Goal: Information Seeking & Learning: Learn about a topic

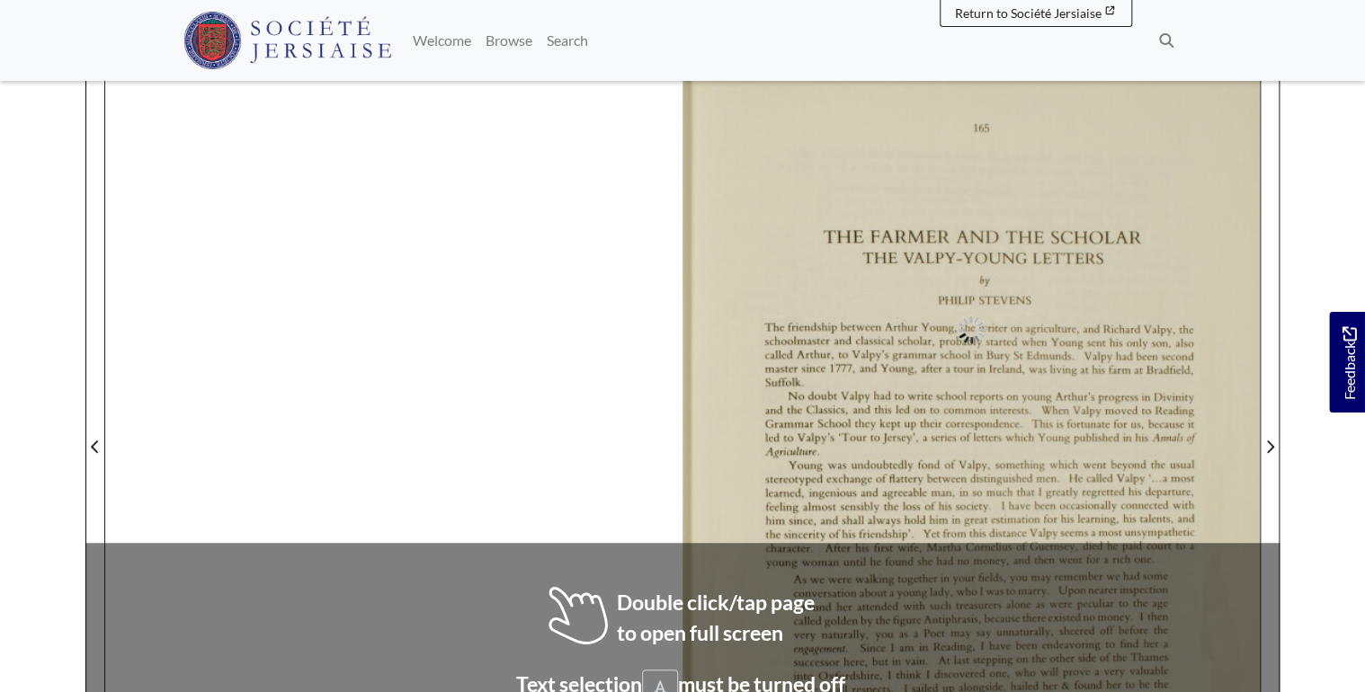
scroll to position [360, 0]
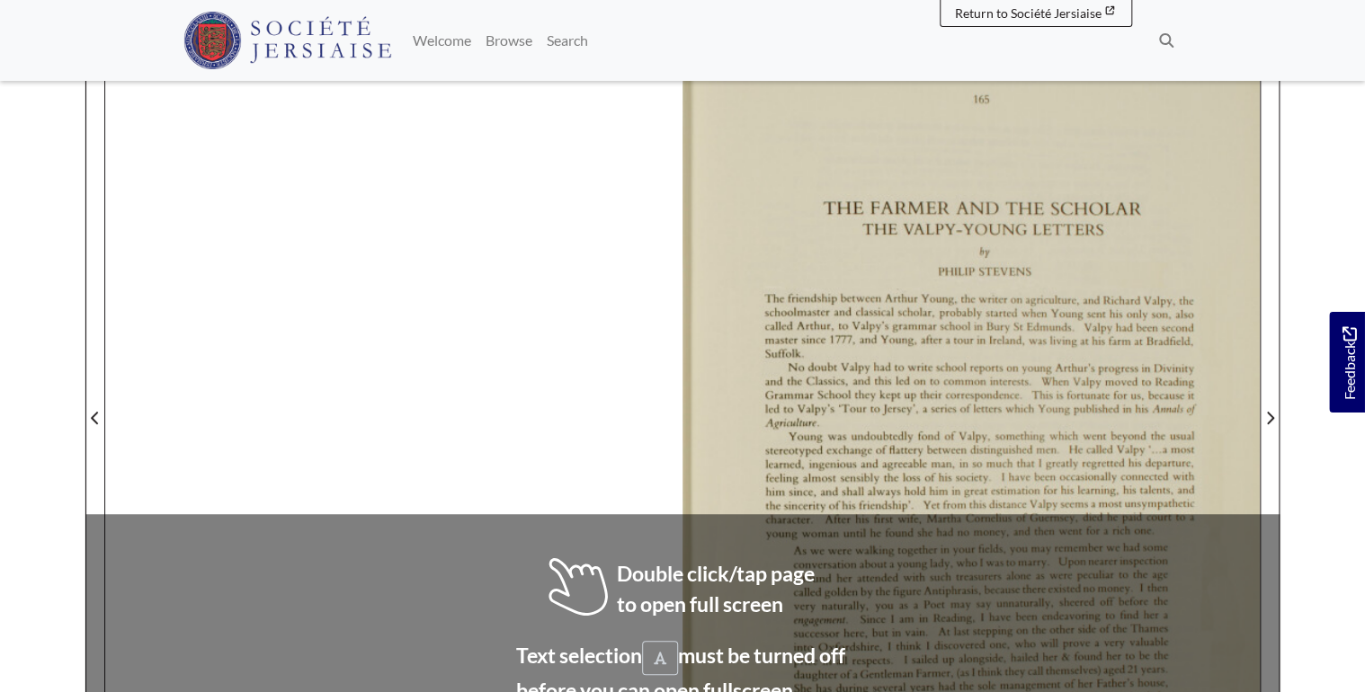
click at [424, 280] on div at bounding box center [682, 406] width 1154 height 816
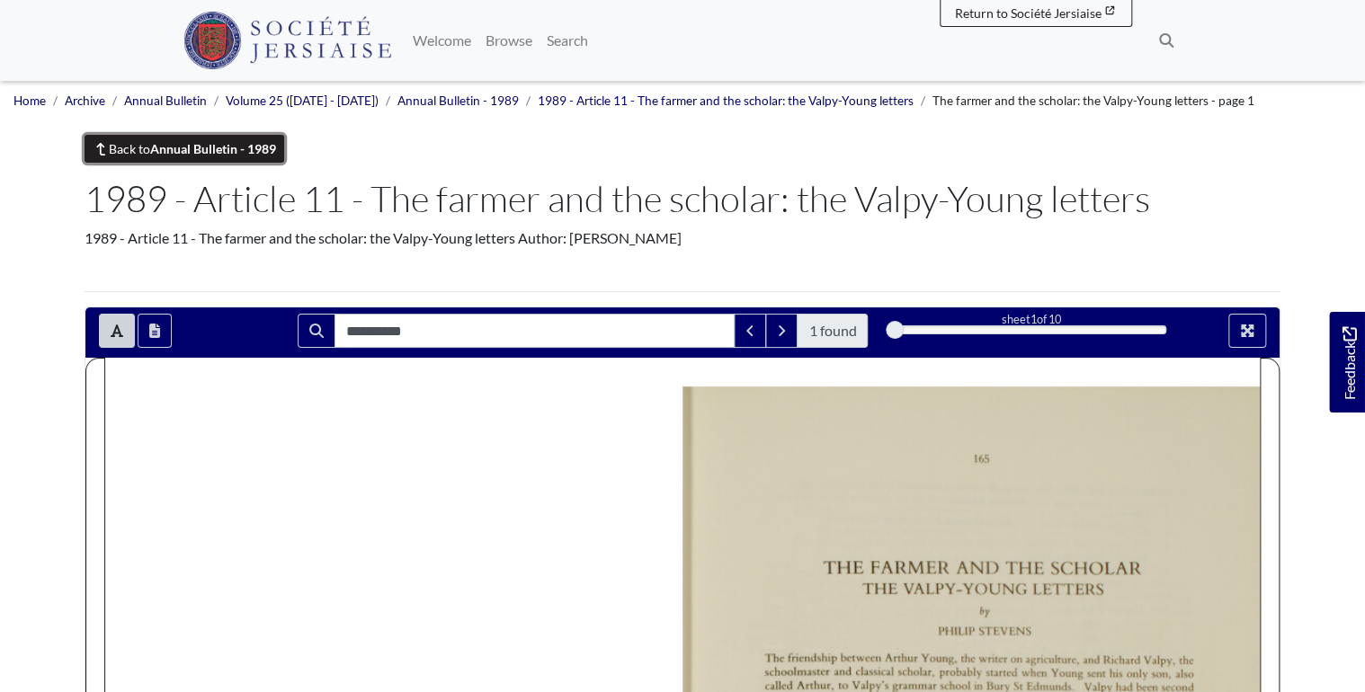
click at [259, 151] on strong "Annual Bulletin - 1989" at bounding box center [213, 148] width 126 height 15
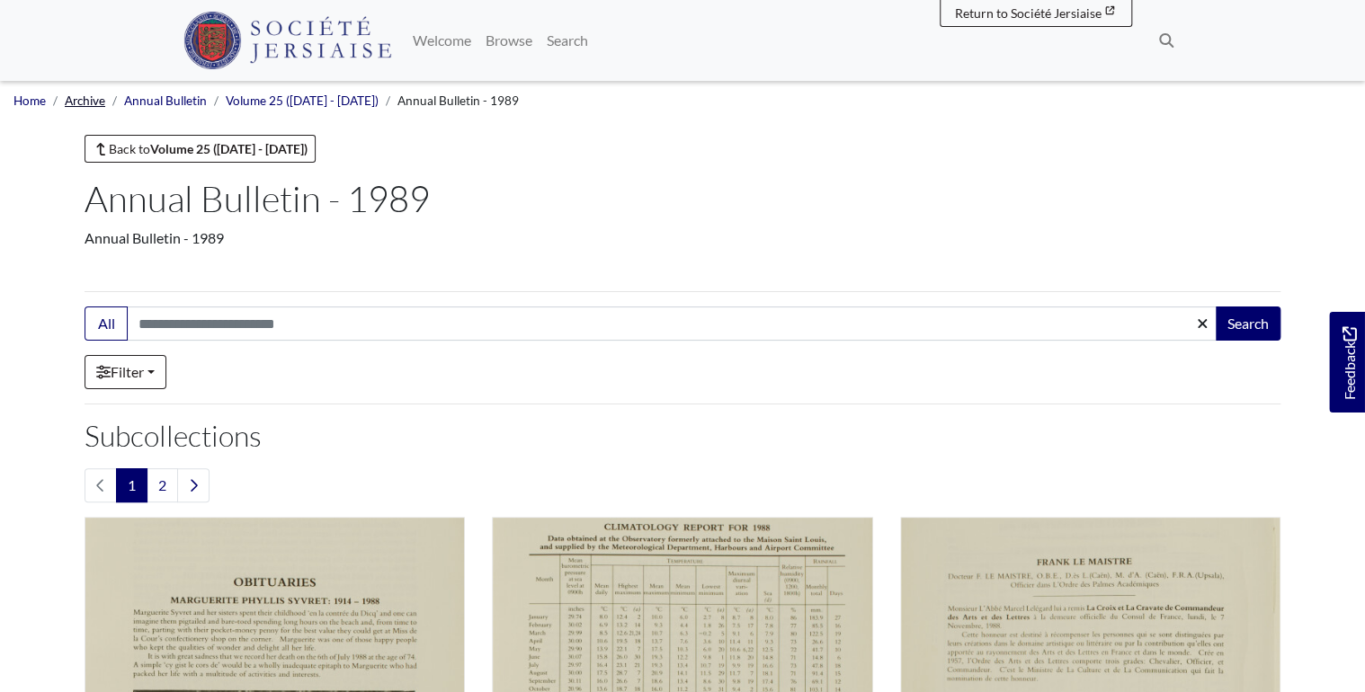
click at [86, 99] on link "Archive" at bounding box center [85, 100] width 40 height 14
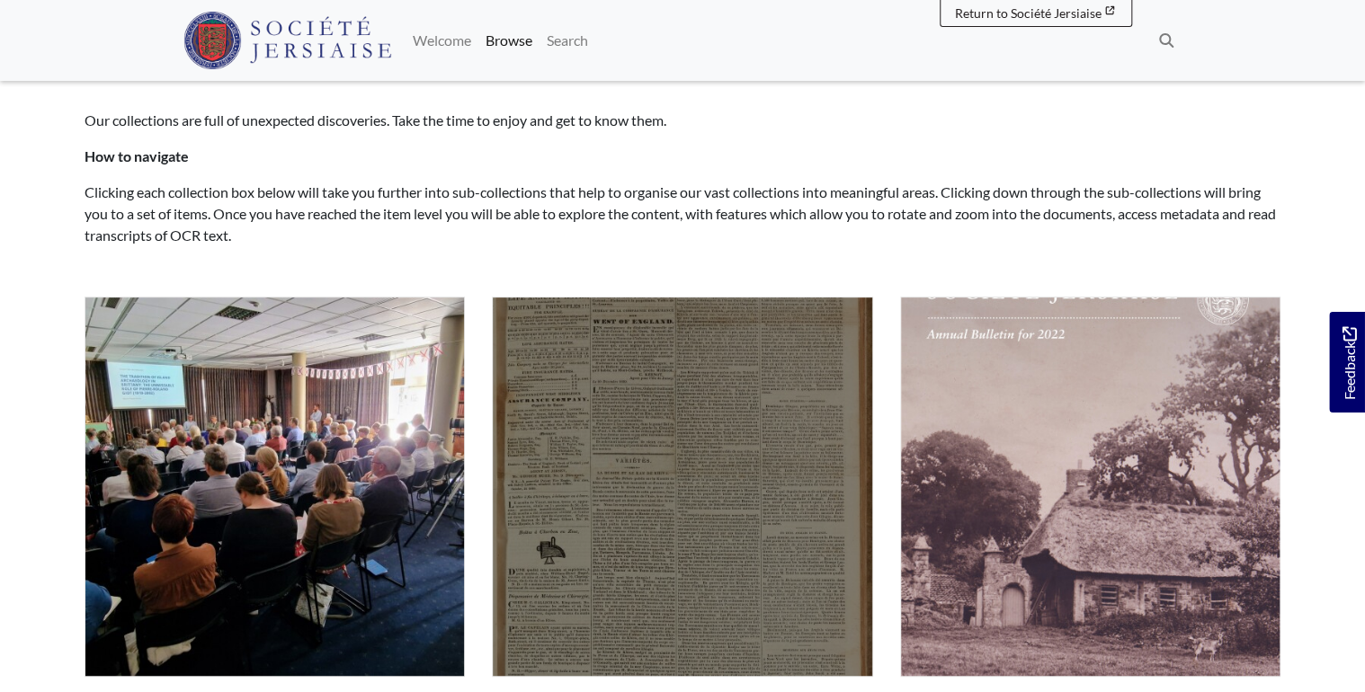
scroll to position [288, 0]
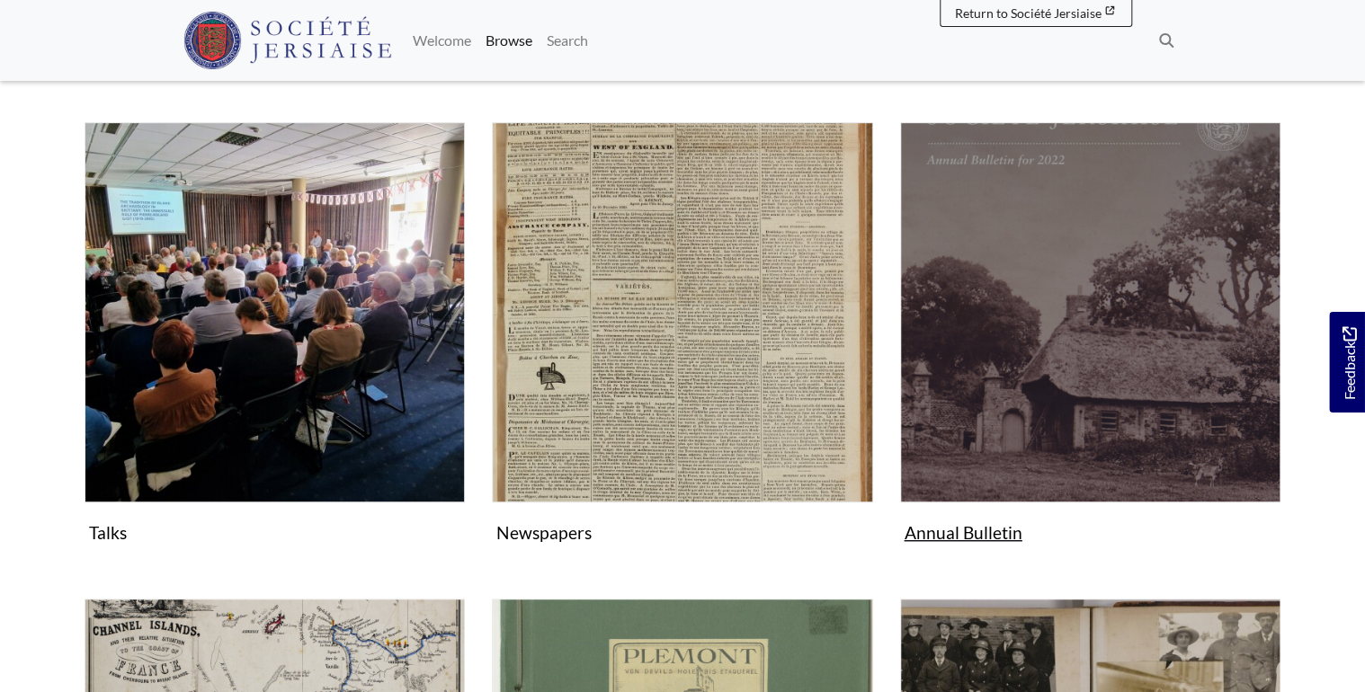
click at [1103, 412] on img "Subcollection" at bounding box center [1090, 312] width 380 height 380
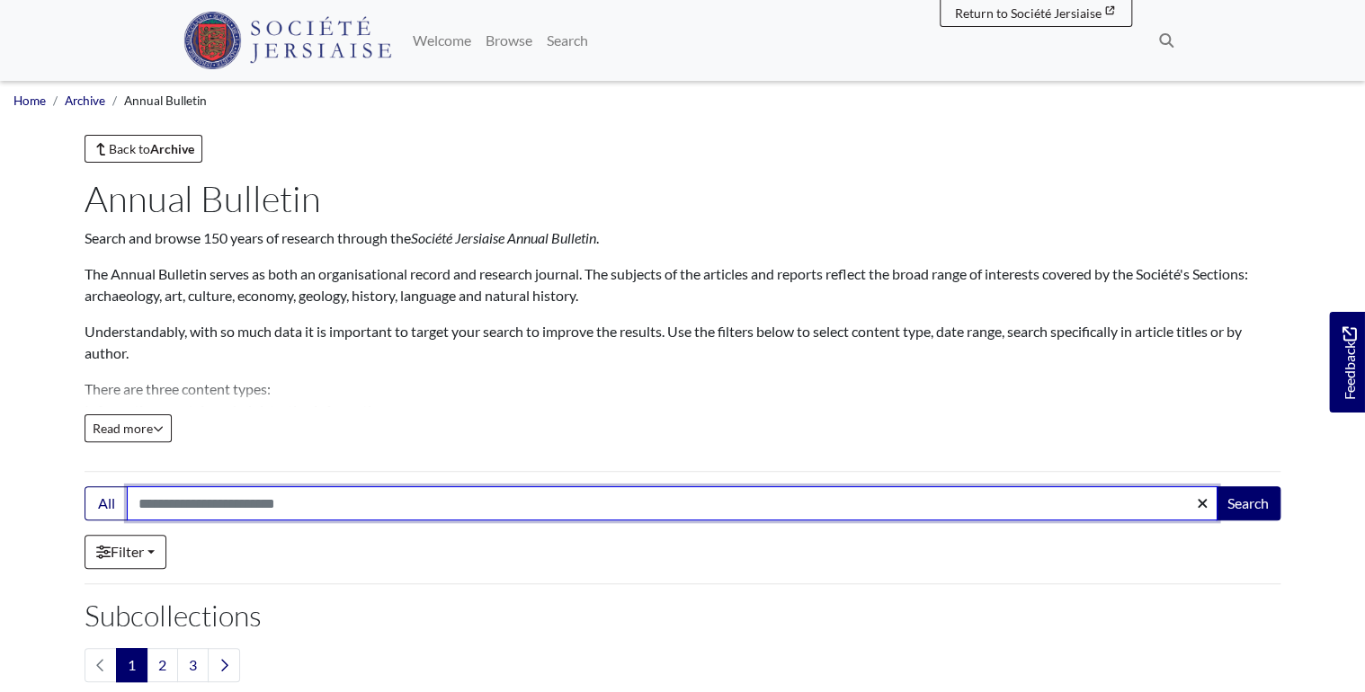
click at [320, 503] on input "Search:" at bounding box center [672, 503] width 1090 height 34
type input "**********"
click at [1215, 486] on button "Search" at bounding box center [1247, 503] width 65 height 34
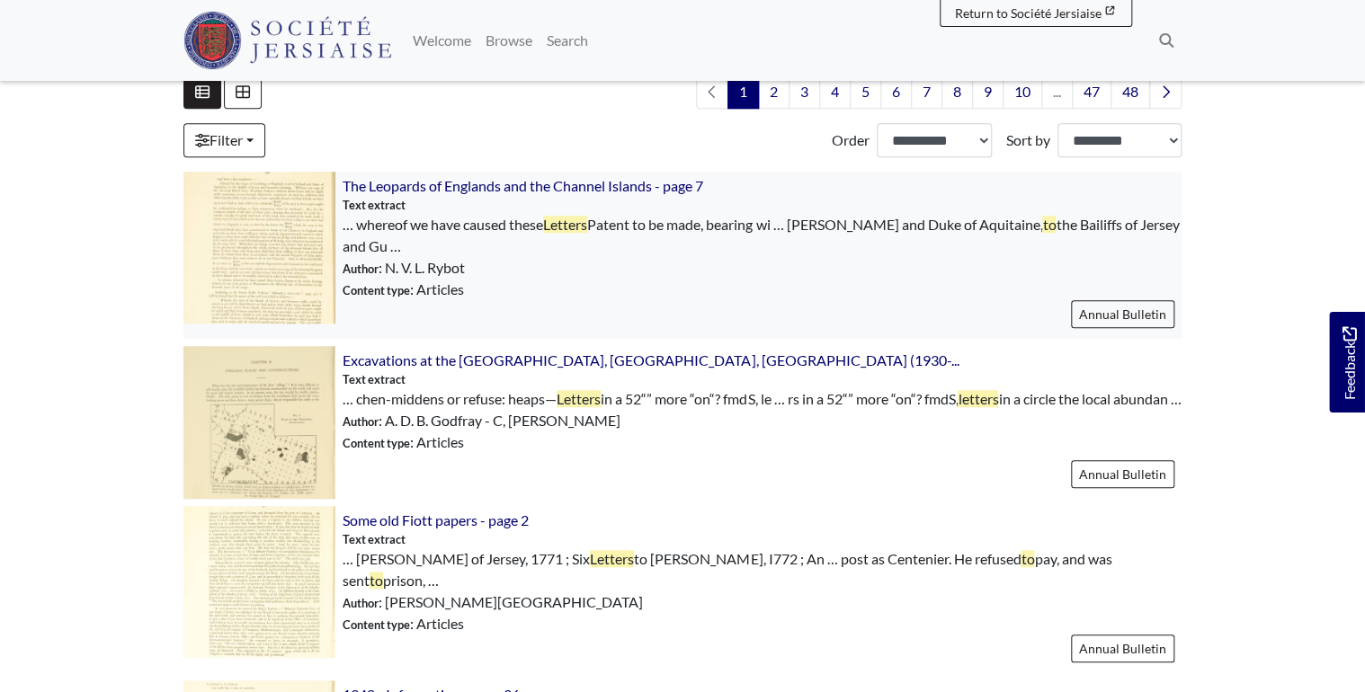
scroll to position [216, 0]
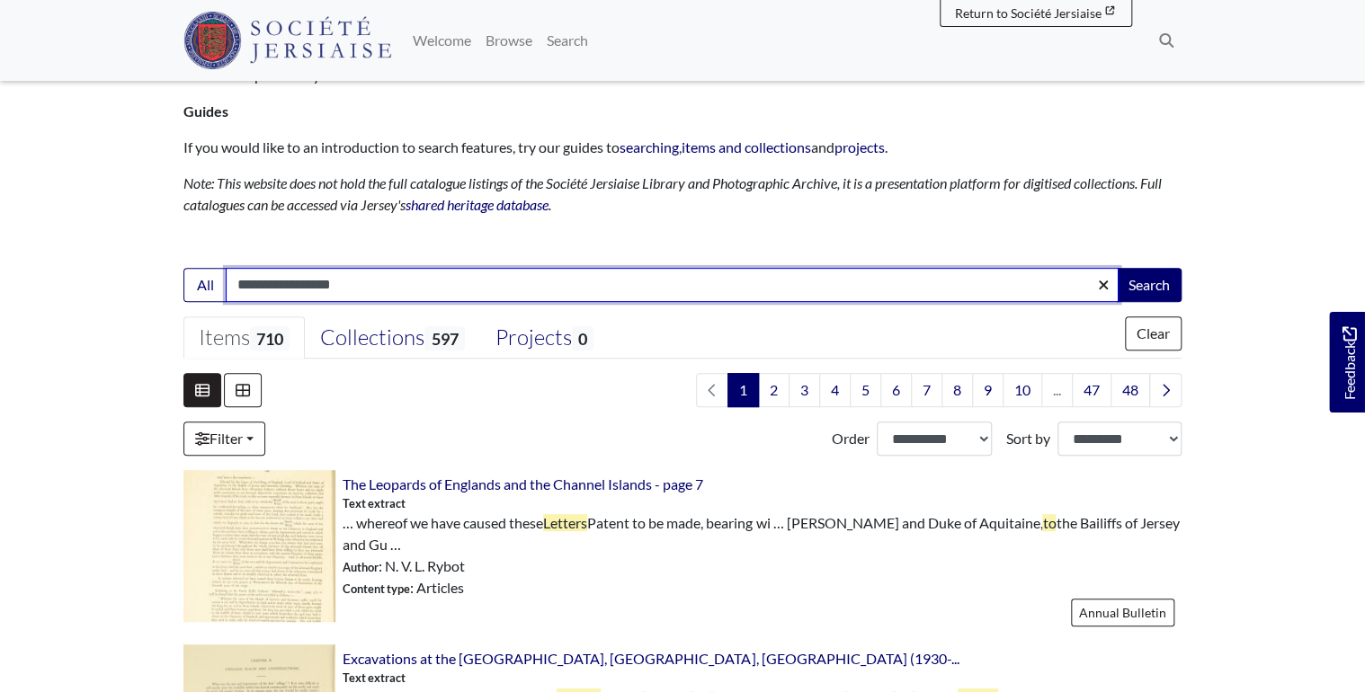
drag, startPoint x: 342, startPoint y: 282, endPoint x: 63, endPoint y: 287, distance: 278.7
type input "**********"
click at [1116, 268] on button "Search" at bounding box center [1148, 285] width 65 height 34
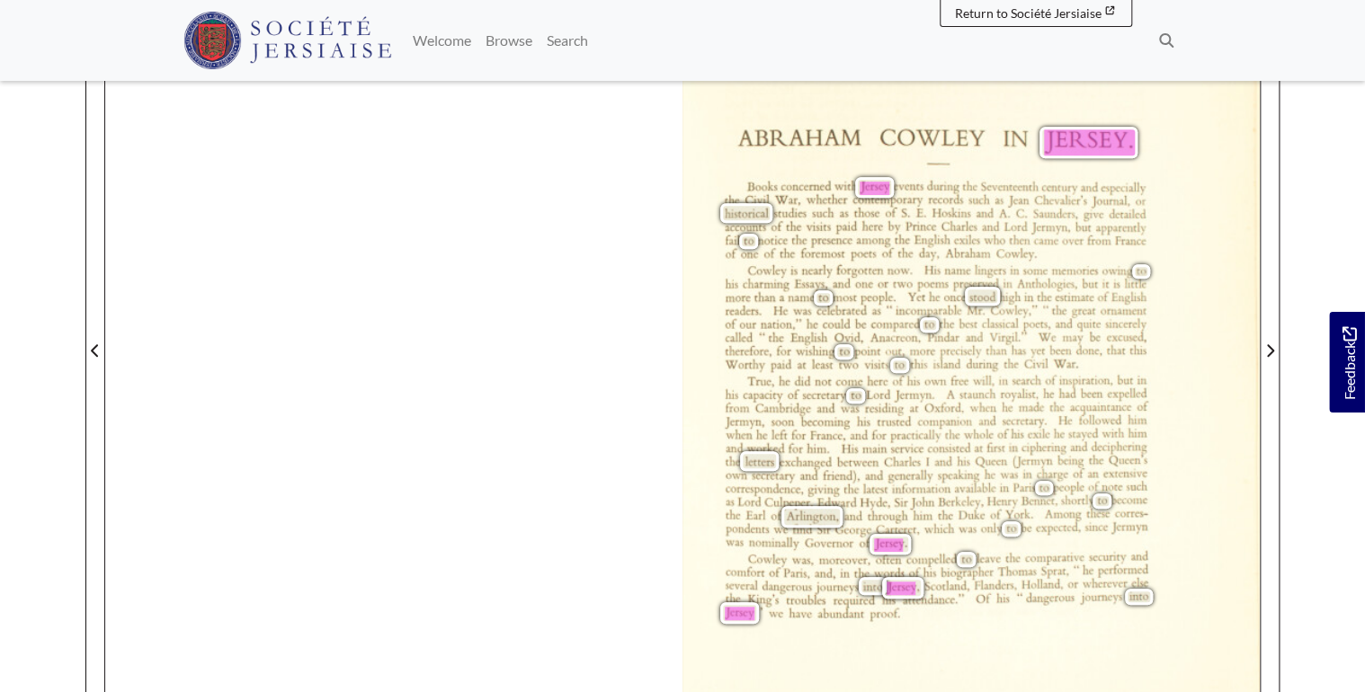
scroll to position [431, 0]
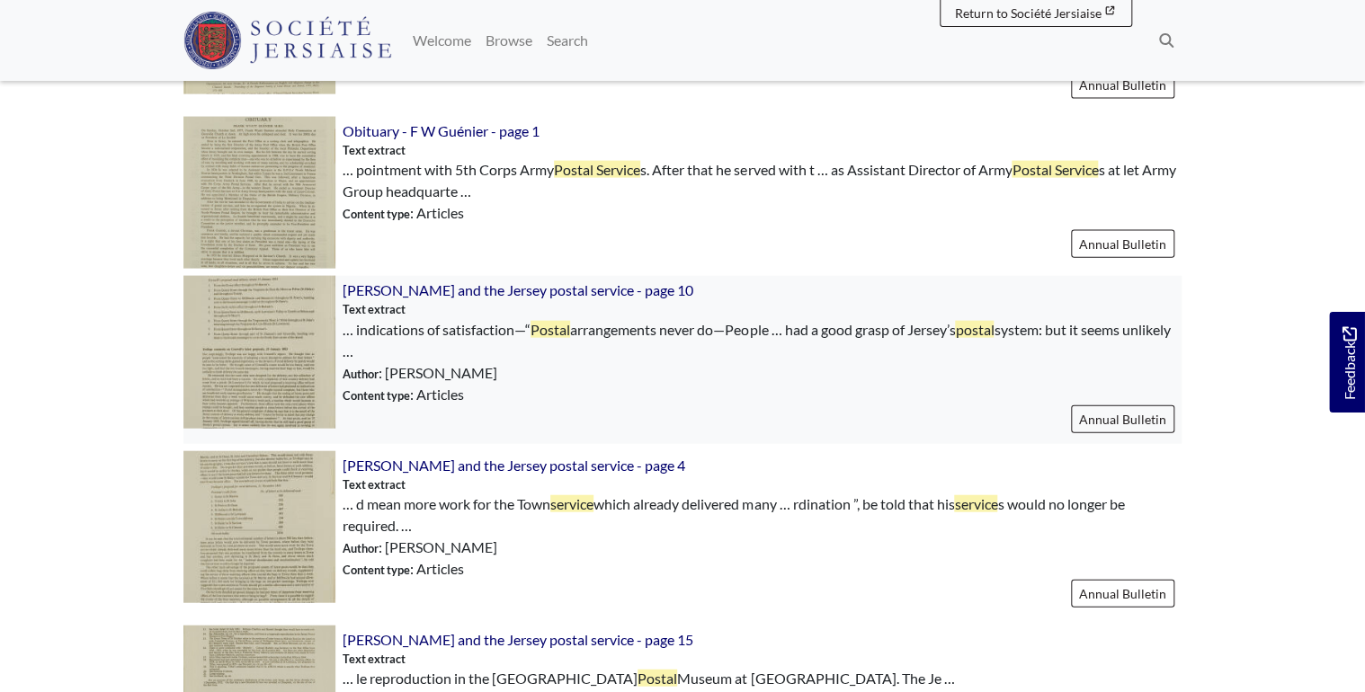
scroll to position [1942, 0]
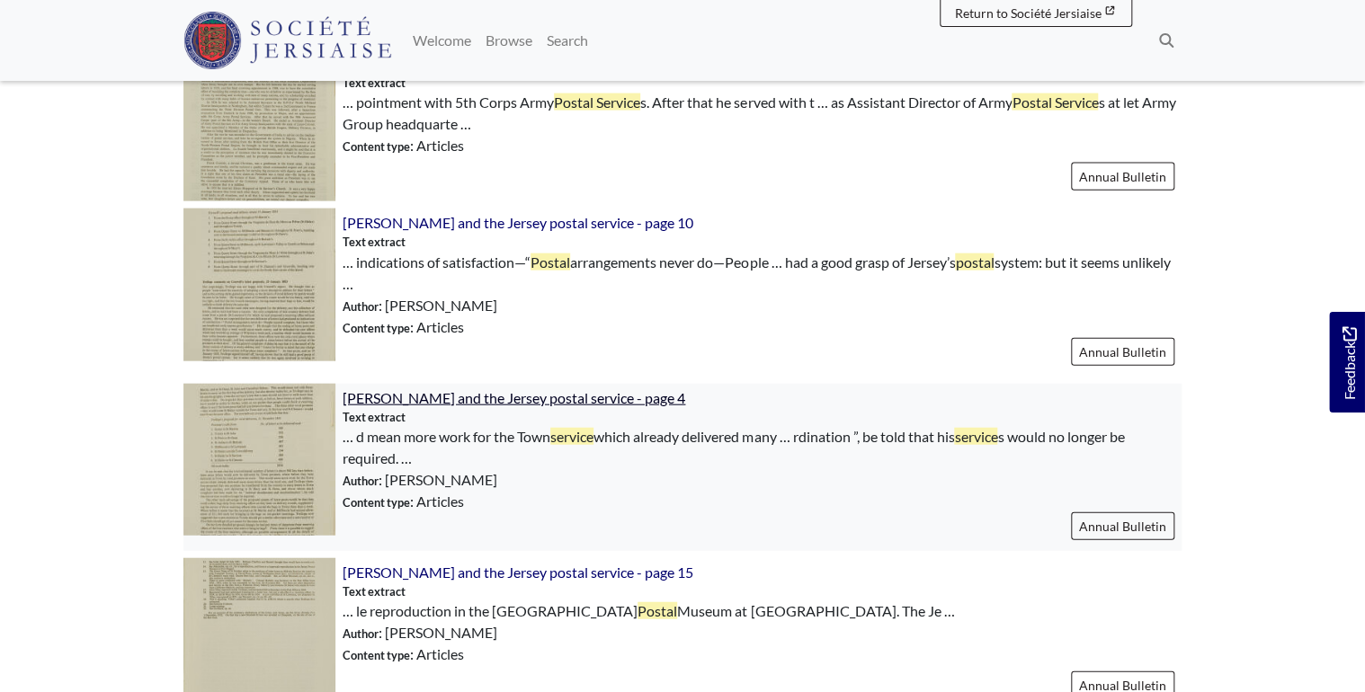
click at [613, 398] on span "Anthony Trollope and the Jersey postal service - page 4" at bounding box center [513, 397] width 342 height 17
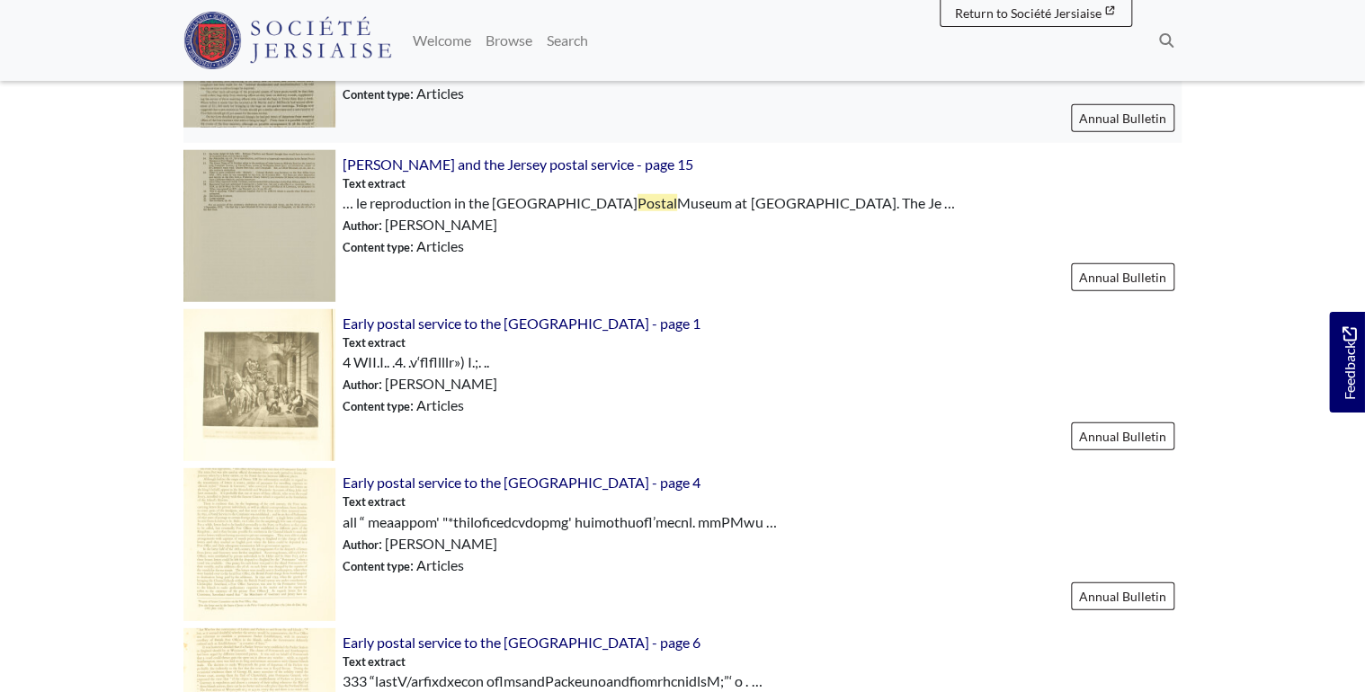
scroll to position [2373, 0]
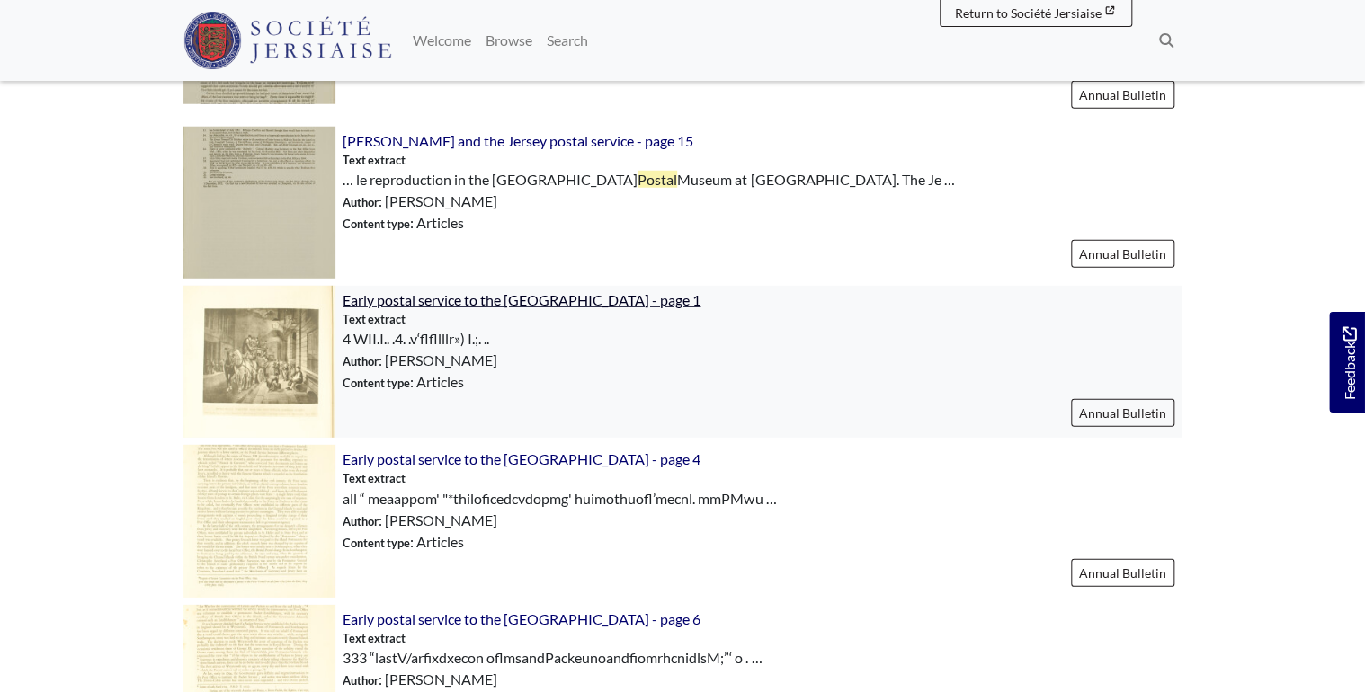
click at [613, 299] on span "Early postal service to the Channel Islands - page 1" at bounding box center [521, 299] width 358 height 17
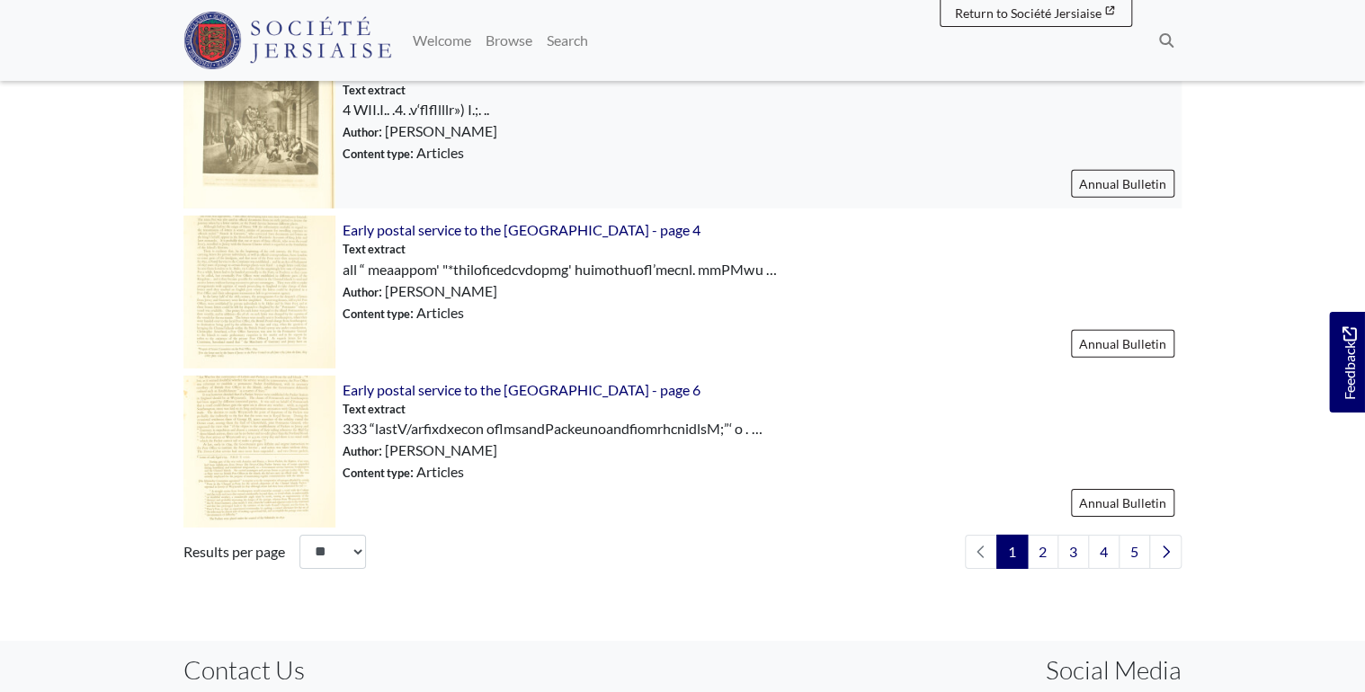
scroll to position [2661, 0]
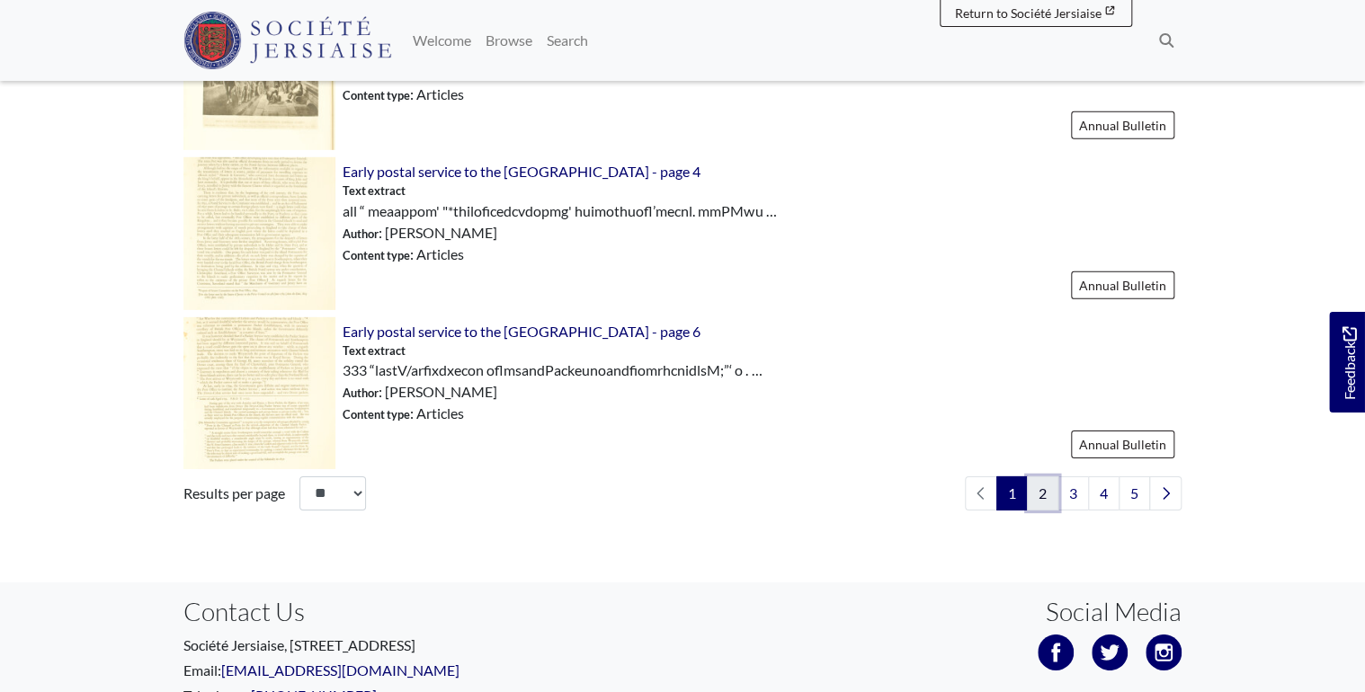
click at [1043, 493] on link "2" at bounding box center [1042, 493] width 31 height 34
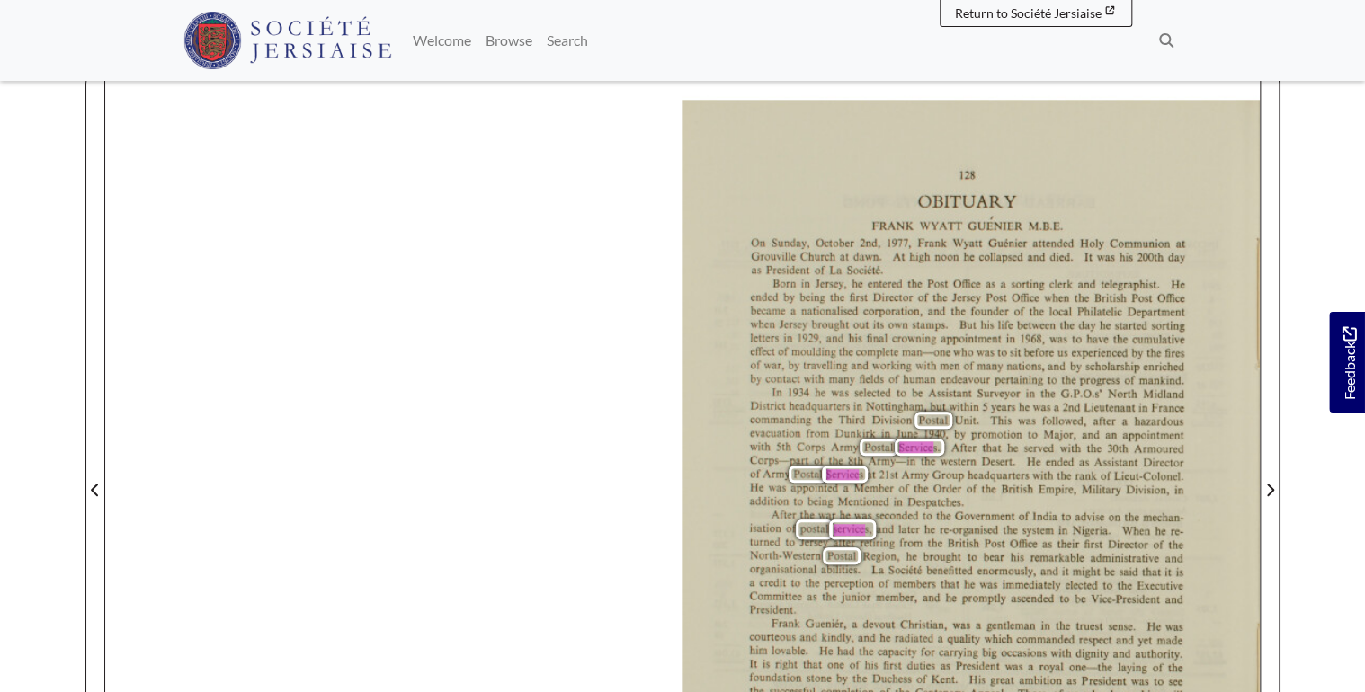
scroll to position [503, 0]
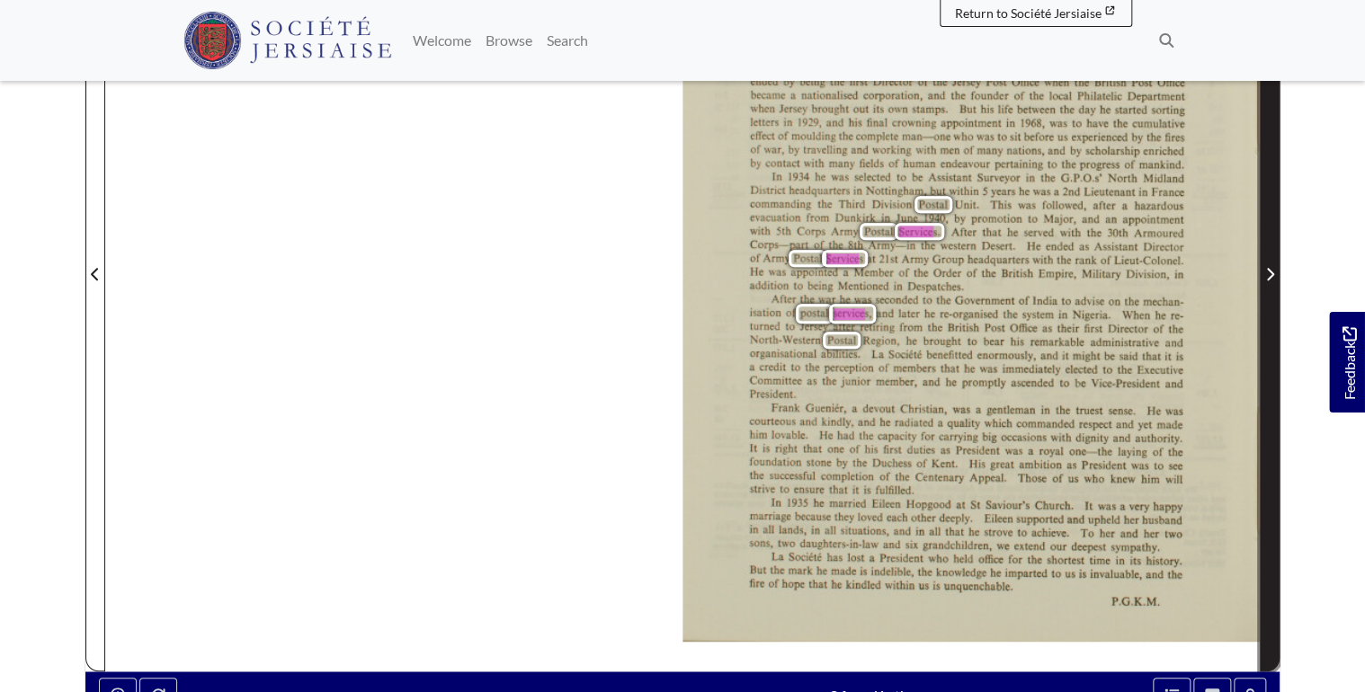
click at [1265, 289] on span "Next Page" at bounding box center [1269, 262] width 18 height 814
click at [1268, 275] on icon "Next Page" at bounding box center [1269, 274] width 9 height 14
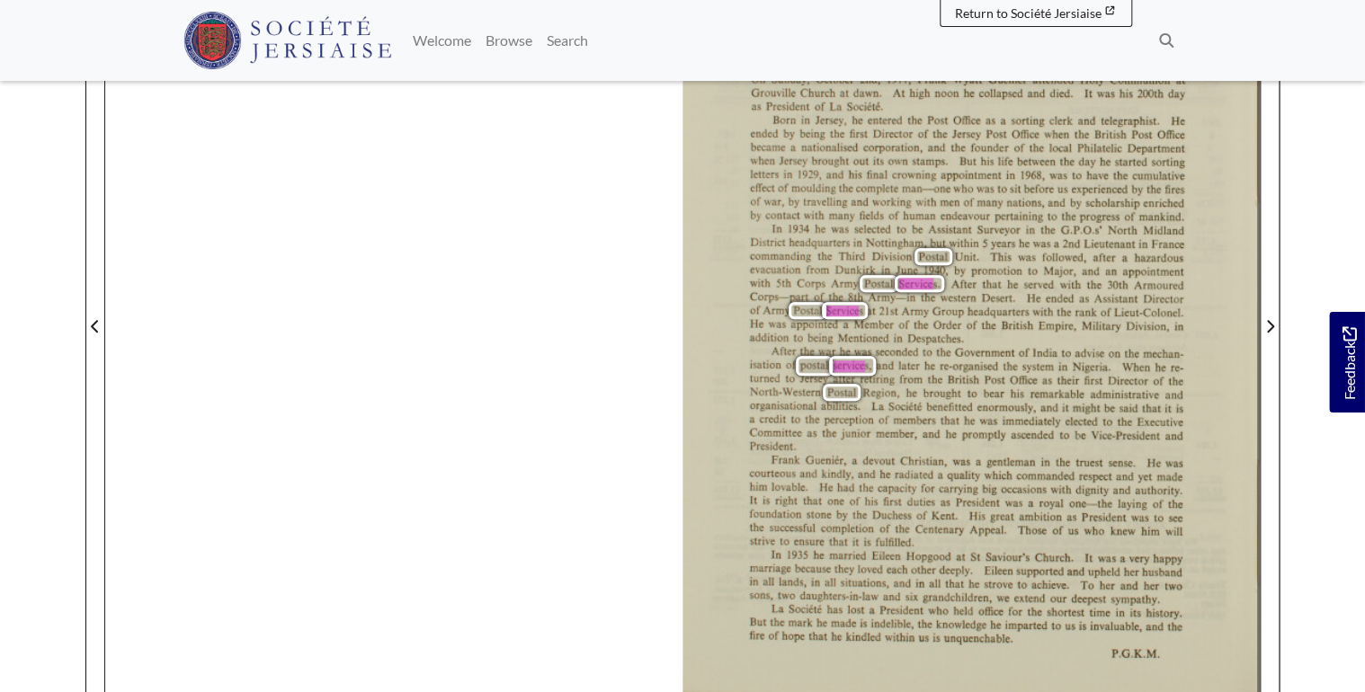
scroll to position [431, 0]
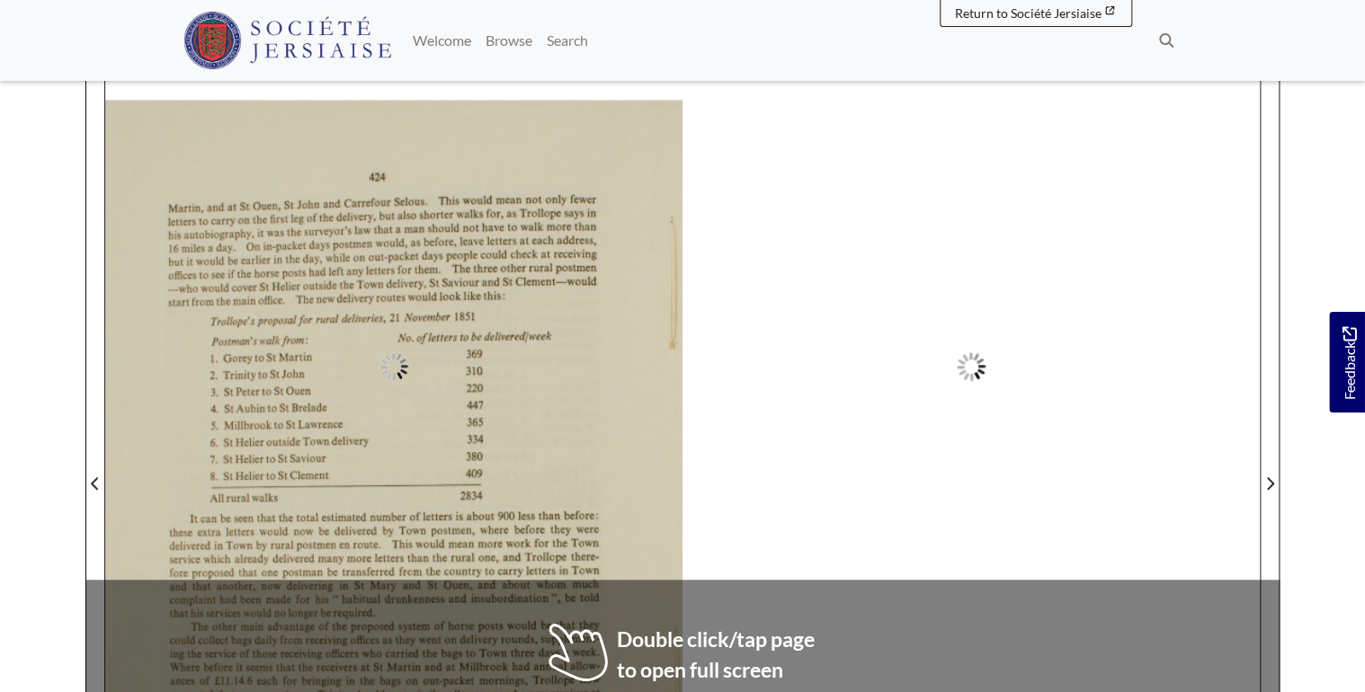
scroll to position [216, 0]
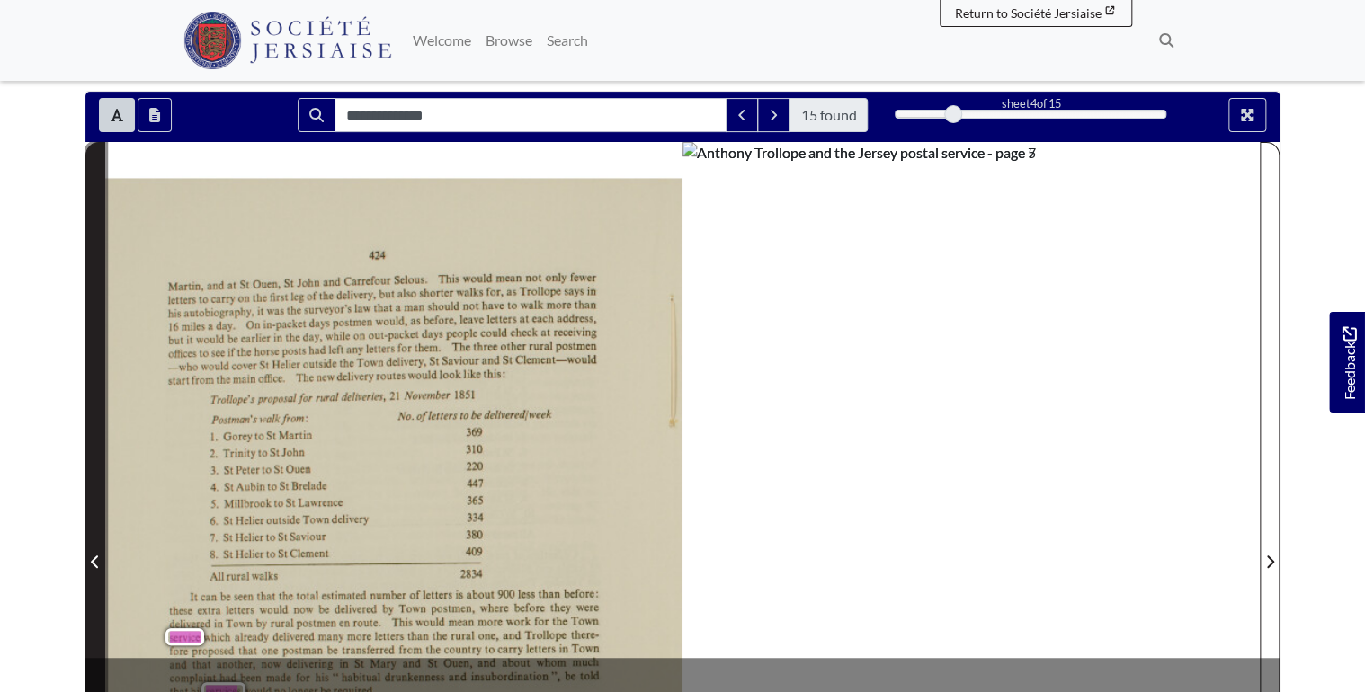
click at [99, 571] on span "Previous Page" at bounding box center [95, 562] width 18 height 22
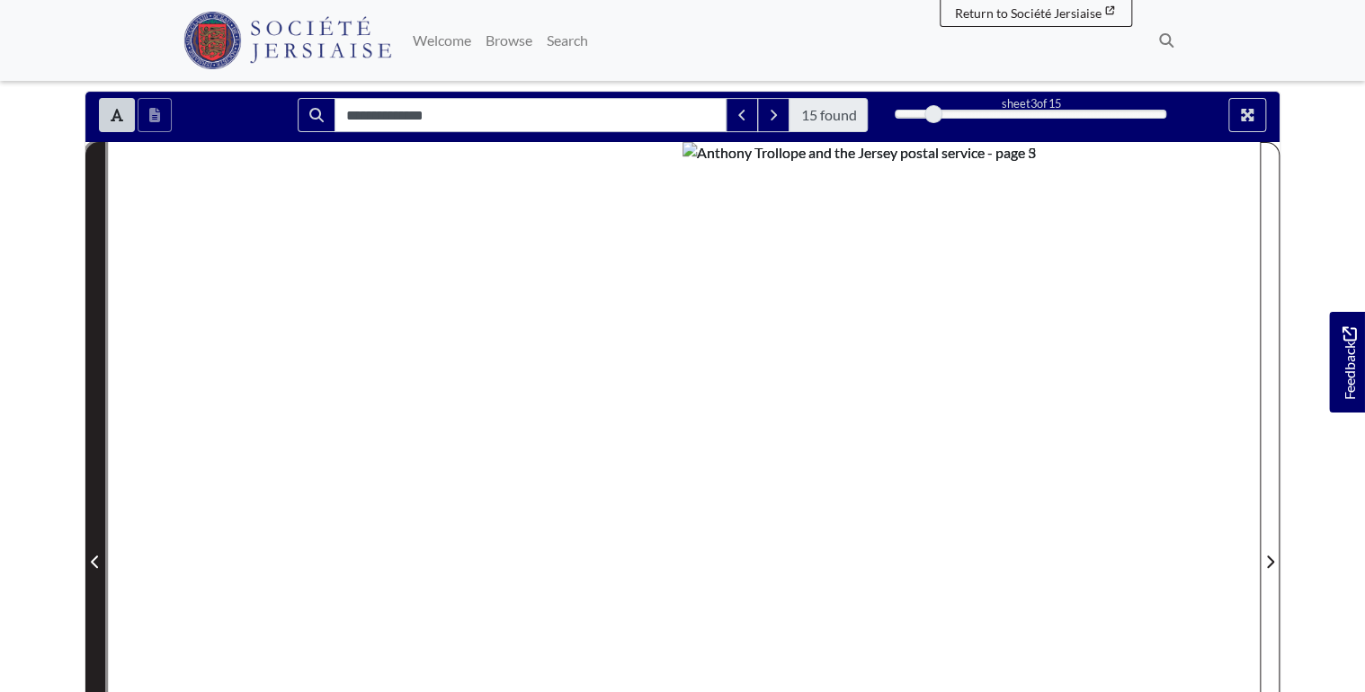
click at [97, 567] on icon "Previous Page" at bounding box center [95, 562] width 9 height 14
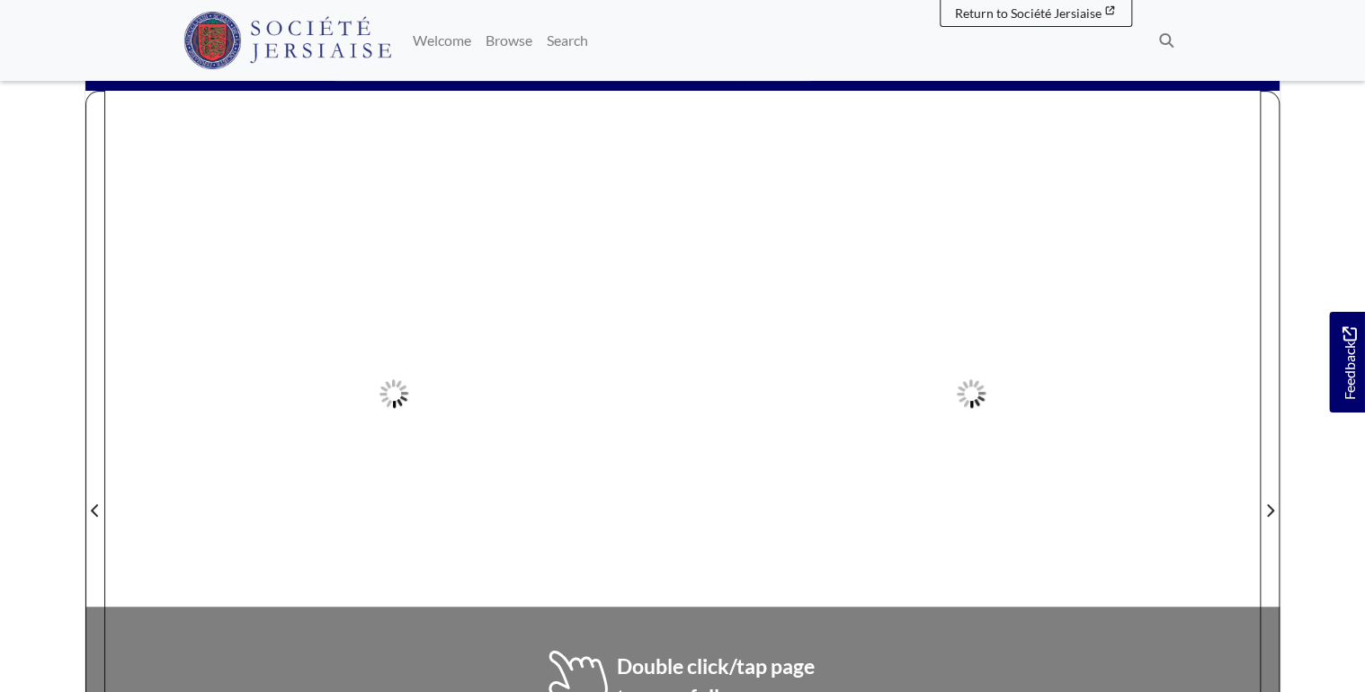
scroll to position [288, 0]
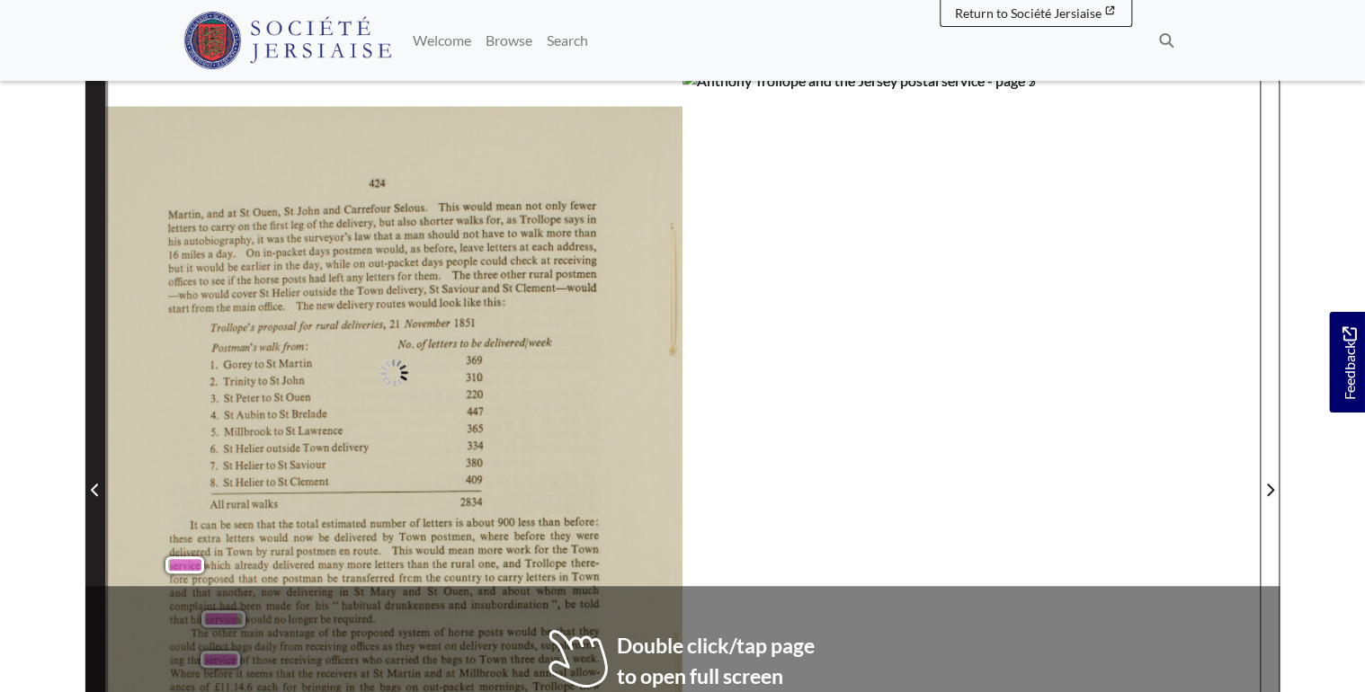
click at [93, 372] on span "Previous Page" at bounding box center [95, 478] width 18 height 814
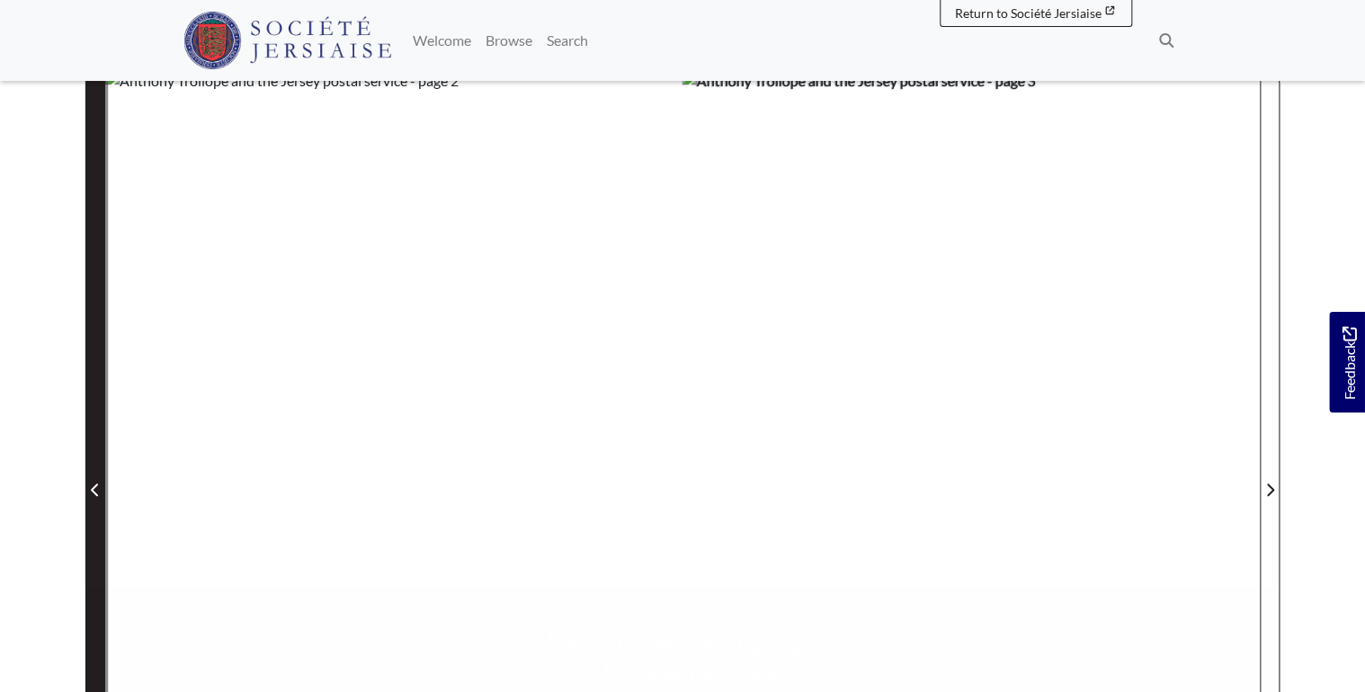
click at [93, 374] on span "Previous Page" at bounding box center [95, 478] width 18 height 814
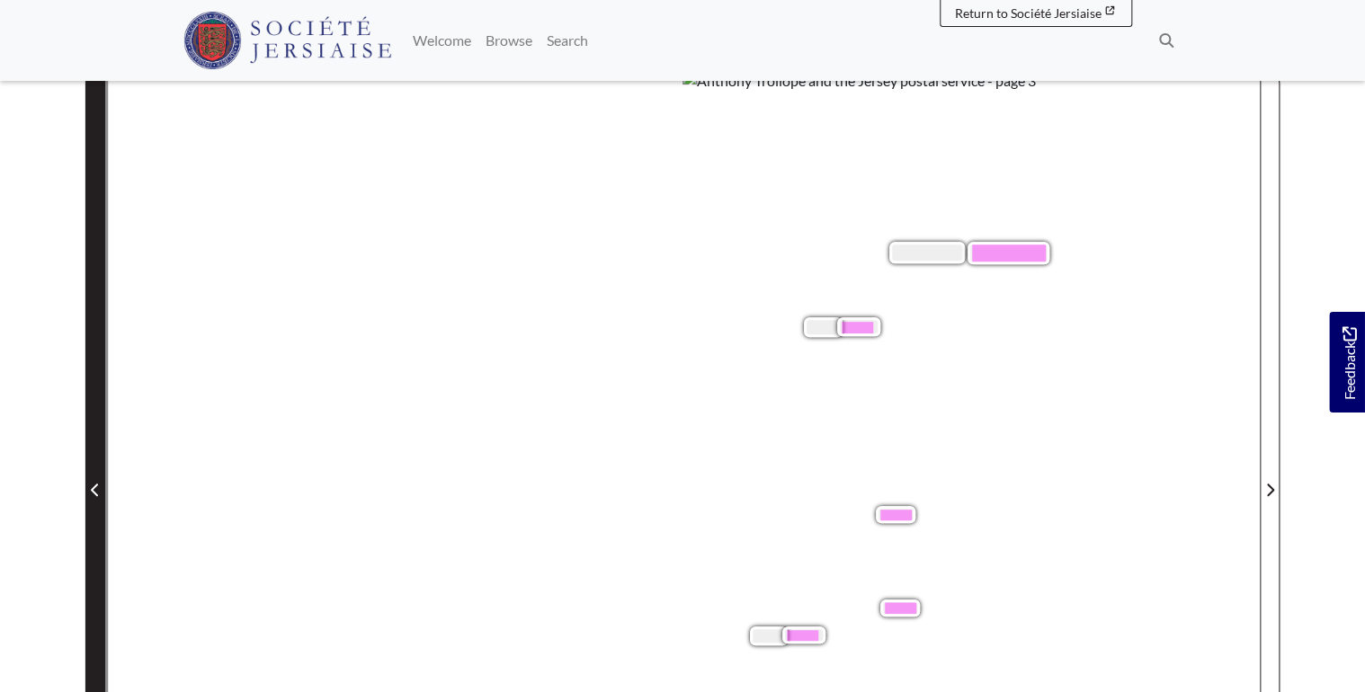
click at [93, 374] on span "Previous Page" at bounding box center [95, 478] width 18 height 814
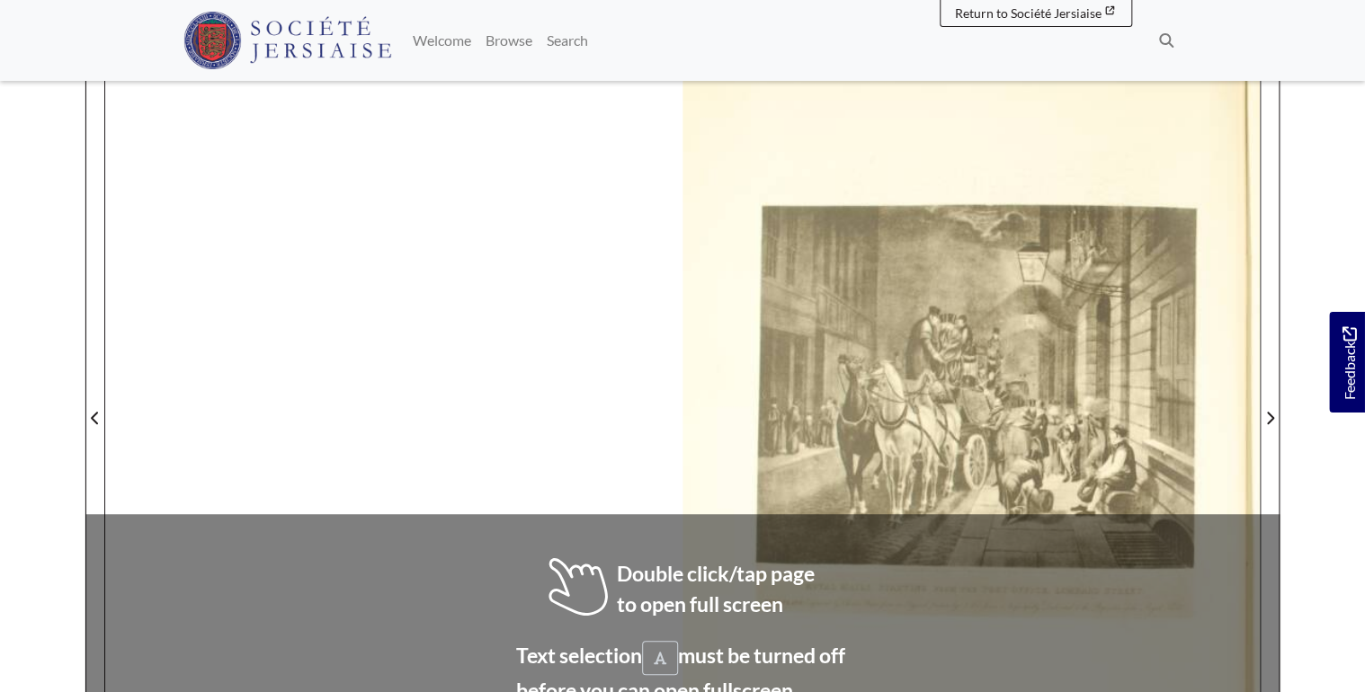
scroll to position [431, 0]
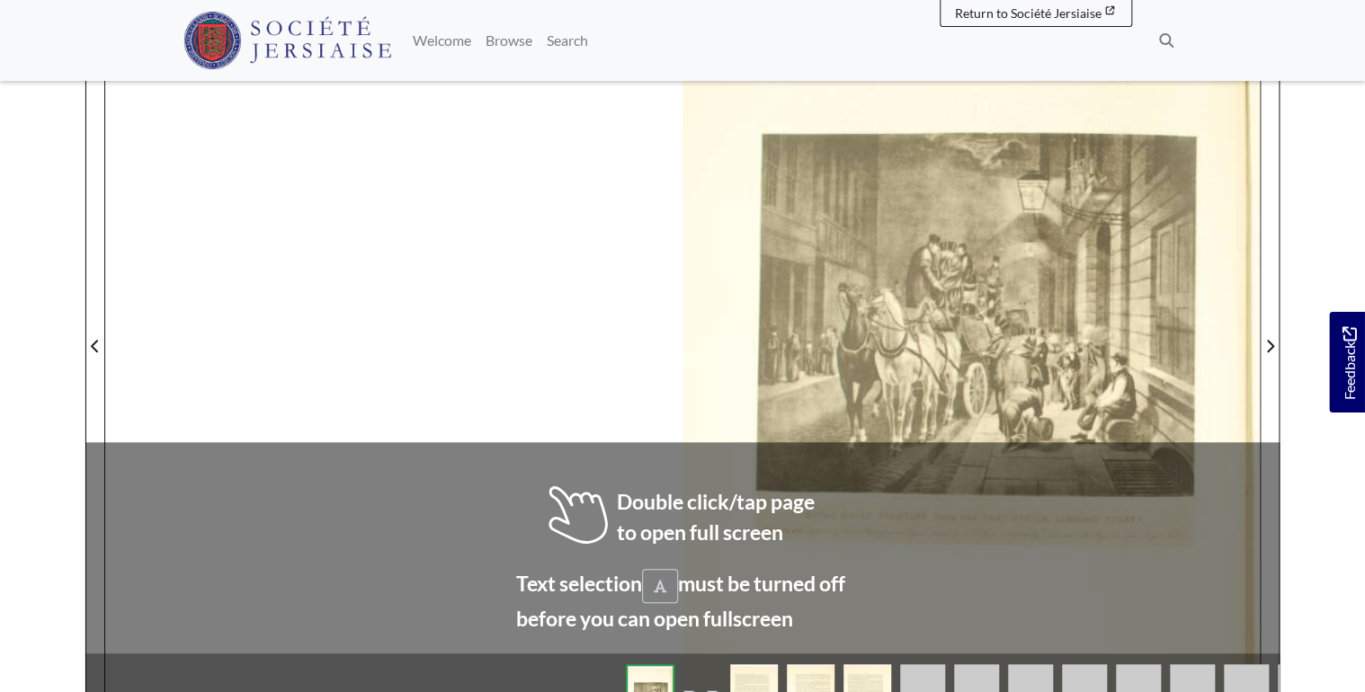
click at [241, 238] on div "4 WII.I.. .4. .v‘ﬂﬂlllr») I.;. .." at bounding box center [682, 334] width 1154 height 816
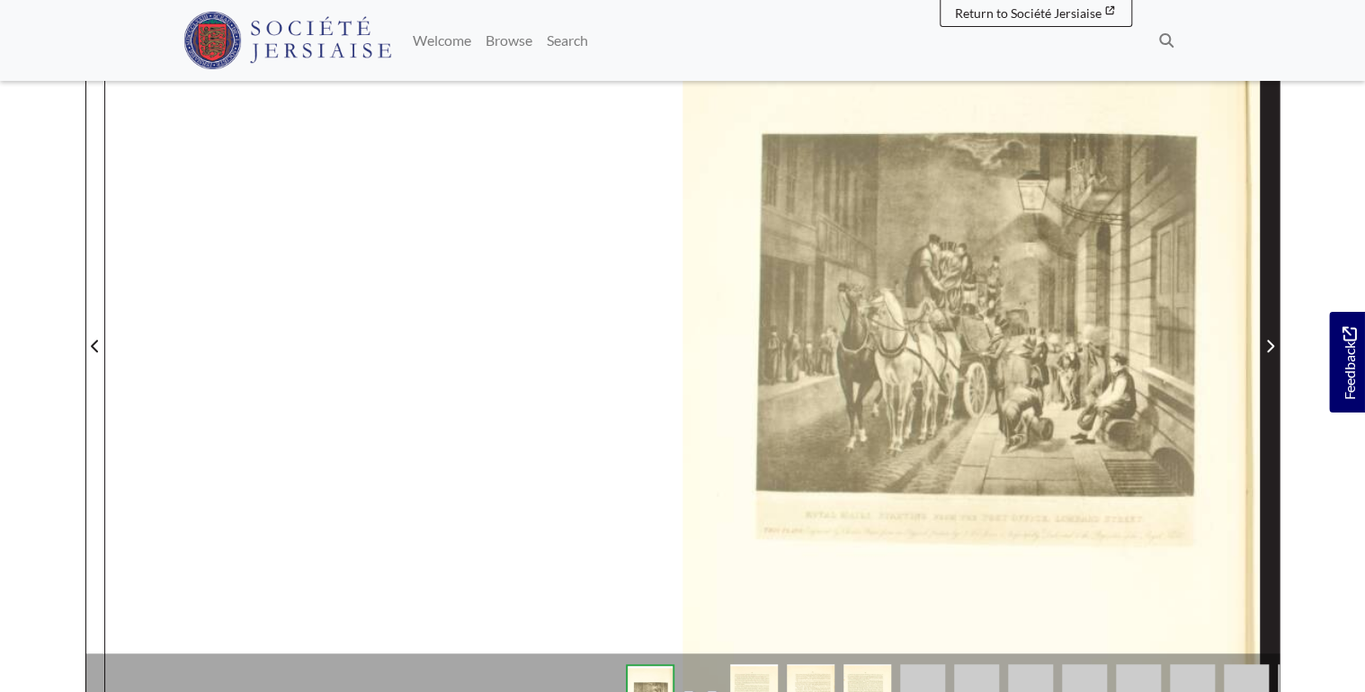
click at [1270, 349] on icon "Next Page" at bounding box center [1269, 346] width 9 height 14
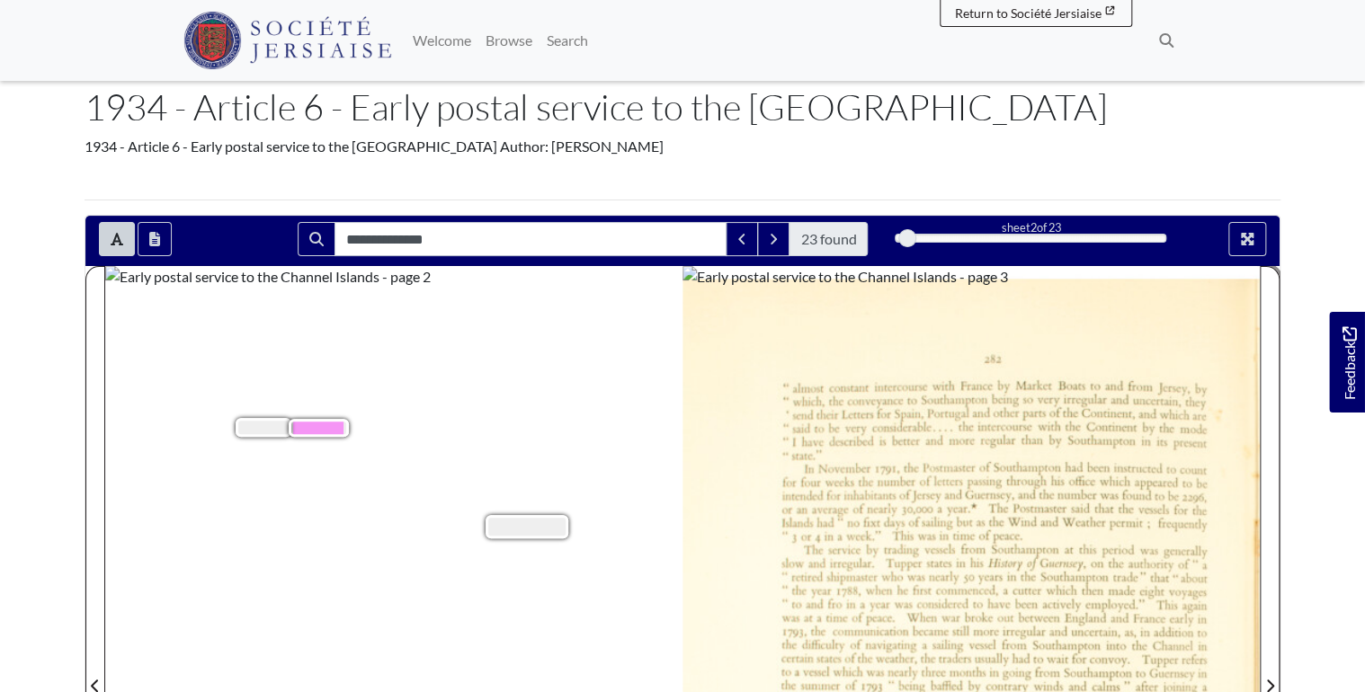
scroll to position [72, 0]
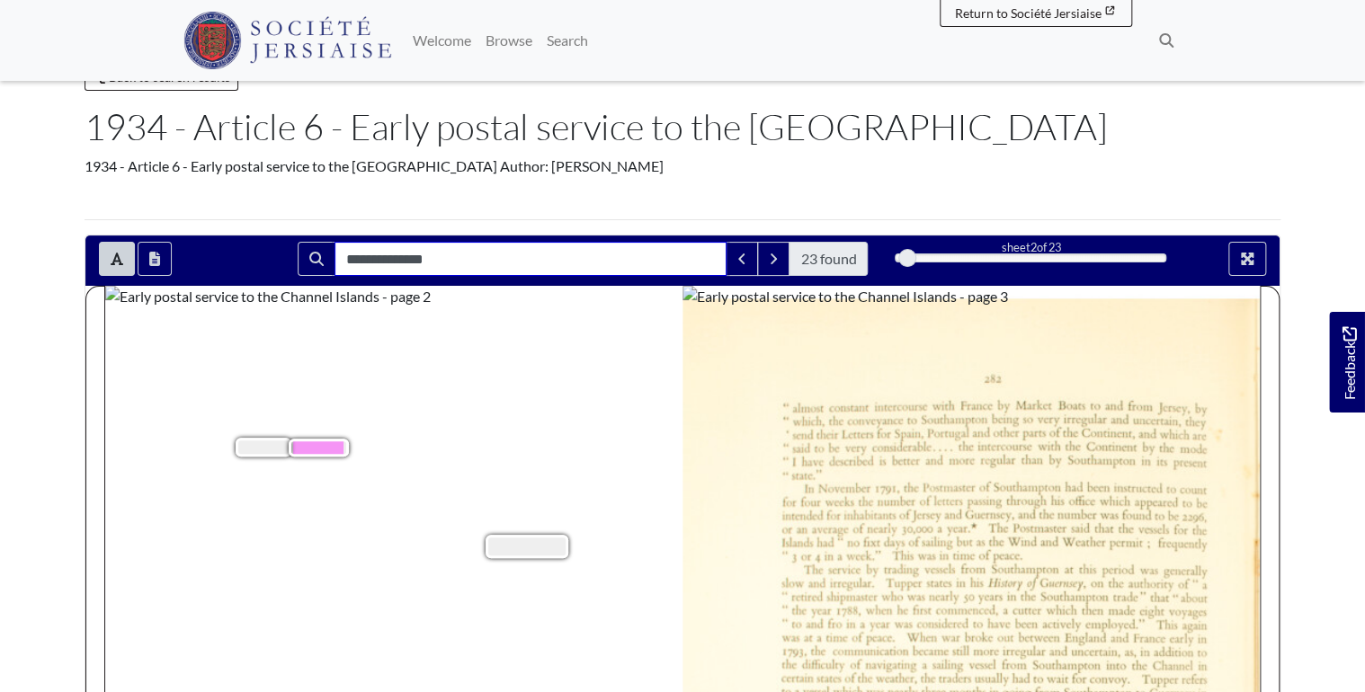
click at [246, 254] on div "**********" at bounding box center [682, 259] width 1194 height 34
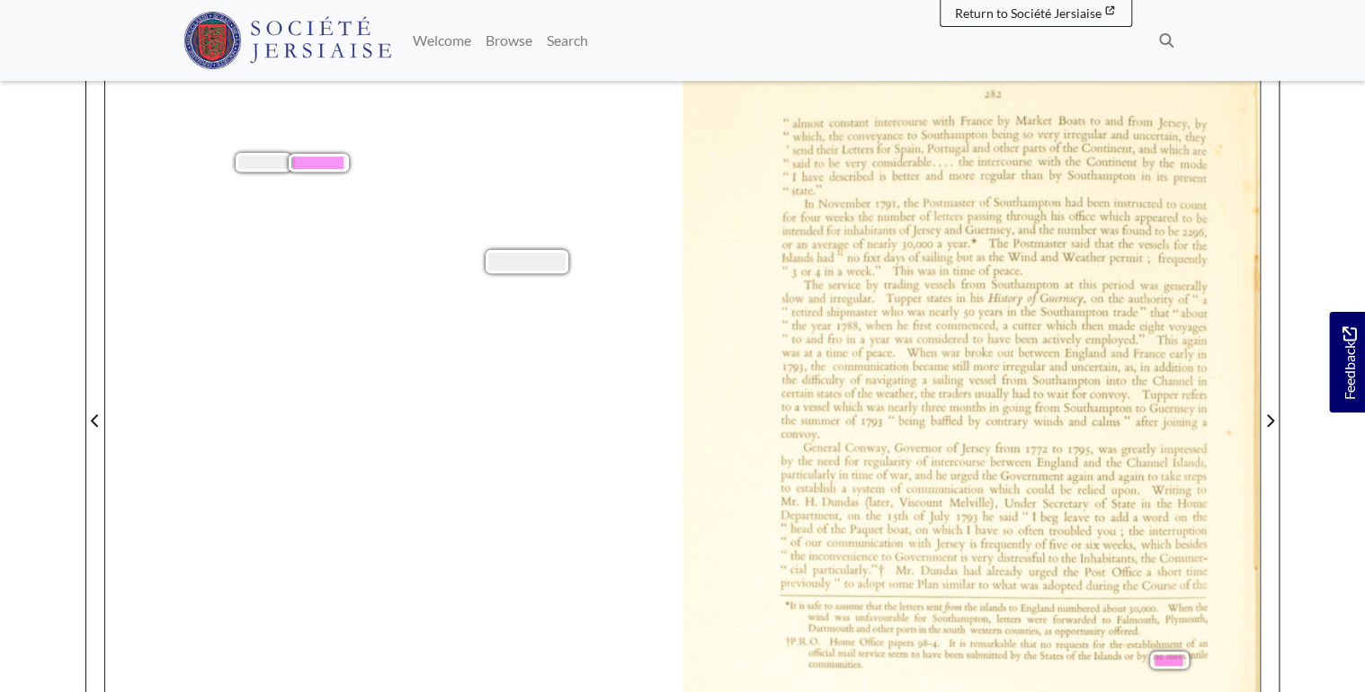
scroll to position [360, 0]
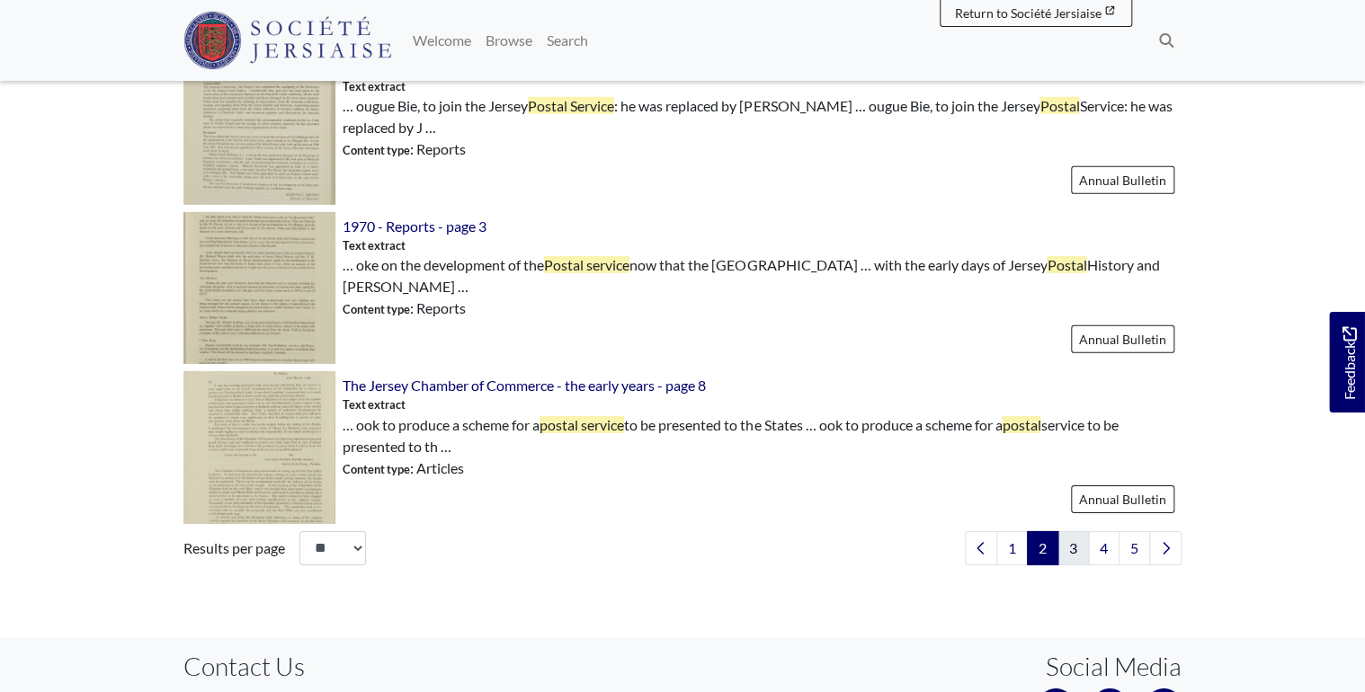
scroll to position [2636, 0]
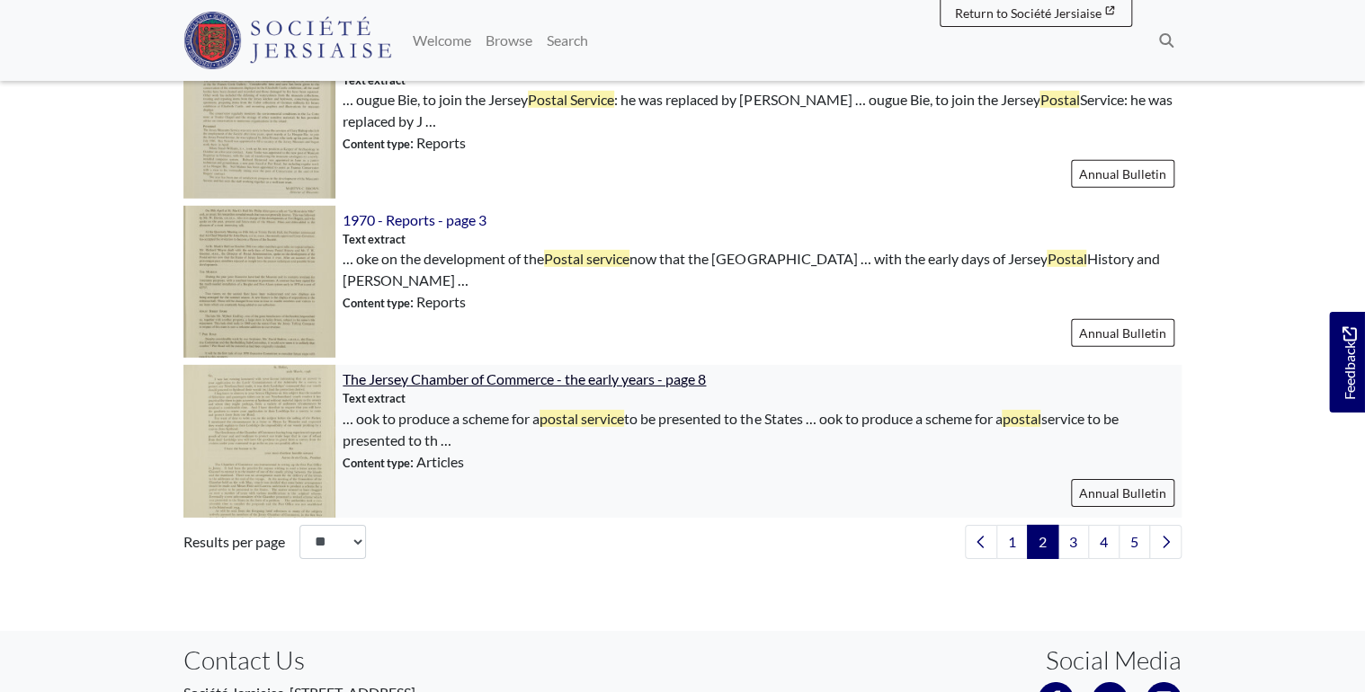
click at [629, 372] on span "The Jersey Chamber of Commerce - the early years - page 8" at bounding box center [523, 378] width 363 height 17
click at [1079, 535] on link "3" at bounding box center [1072, 542] width 31 height 34
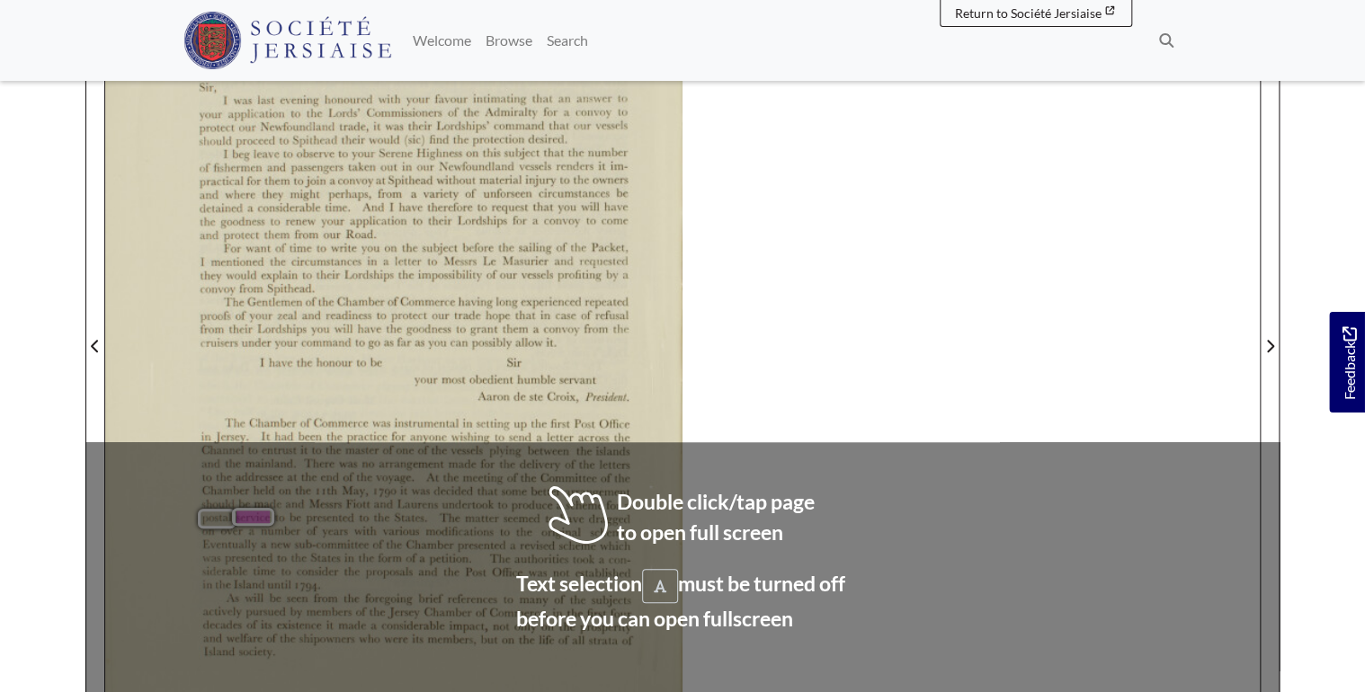
scroll to position [216, 0]
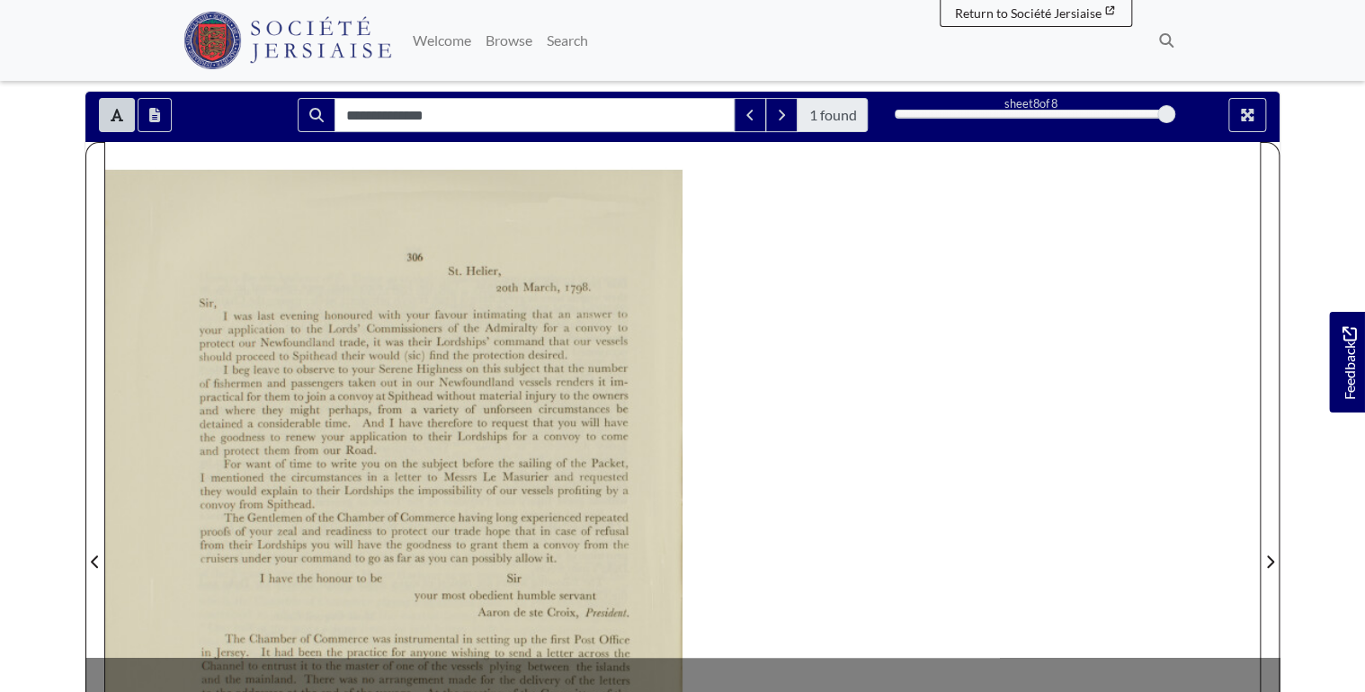
click at [889, 384] on div "[STREET_ADDRESS][DATE]. [PERSON_NAME] was last evening honoured with your favou…" at bounding box center [682, 550] width 1154 height 816
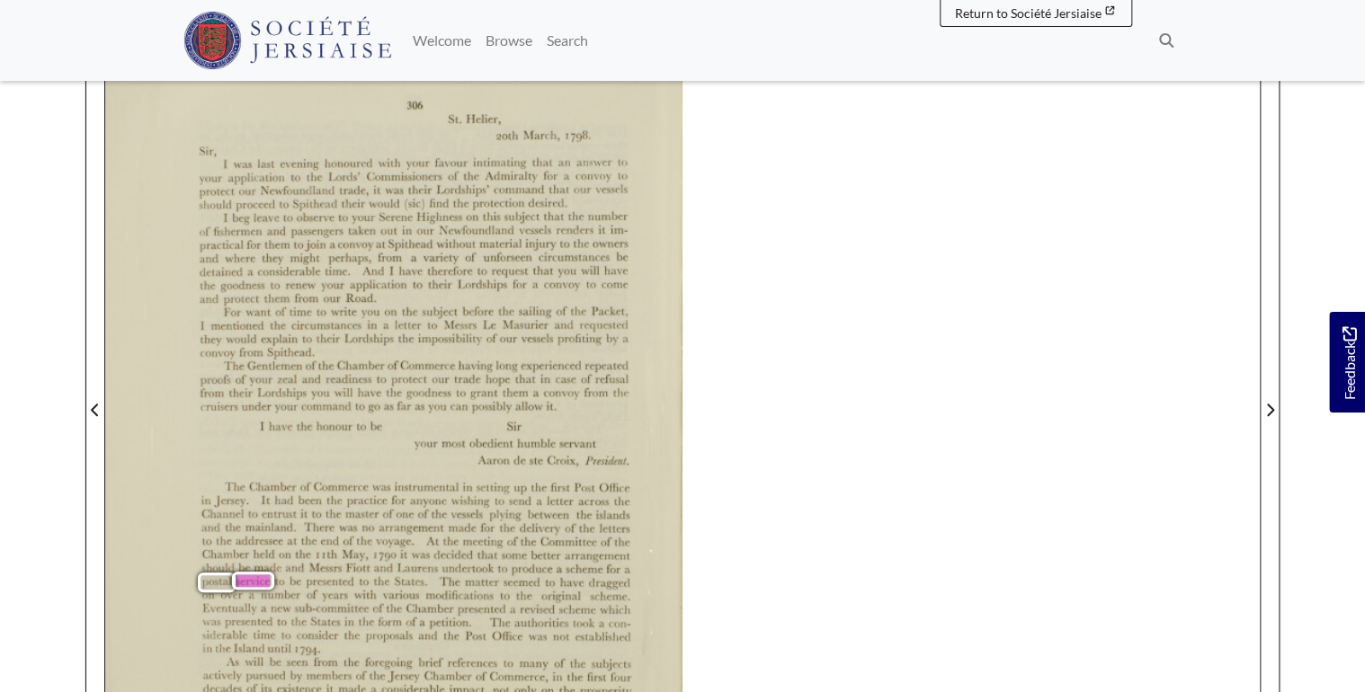
scroll to position [503, 0]
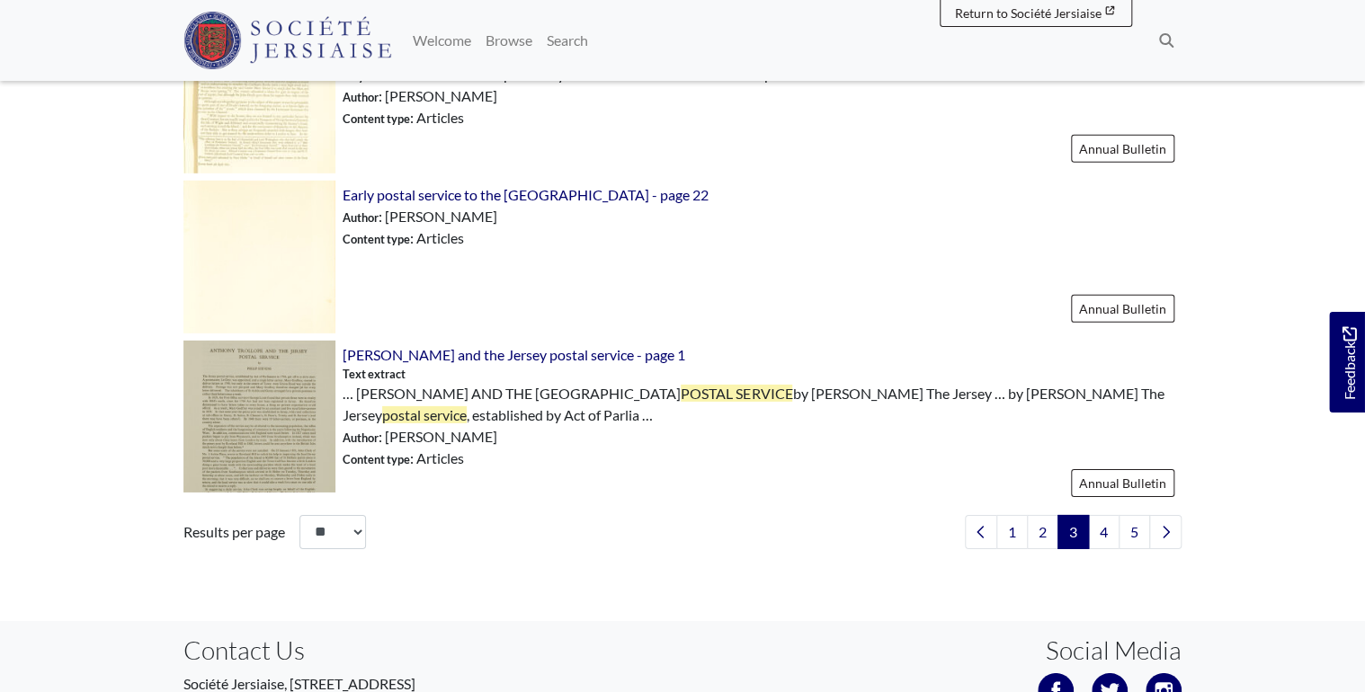
scroll to position [2624, 0]
click at [1100, 513] on link "4" at bounding box center [1103, 530] width 31 height 34
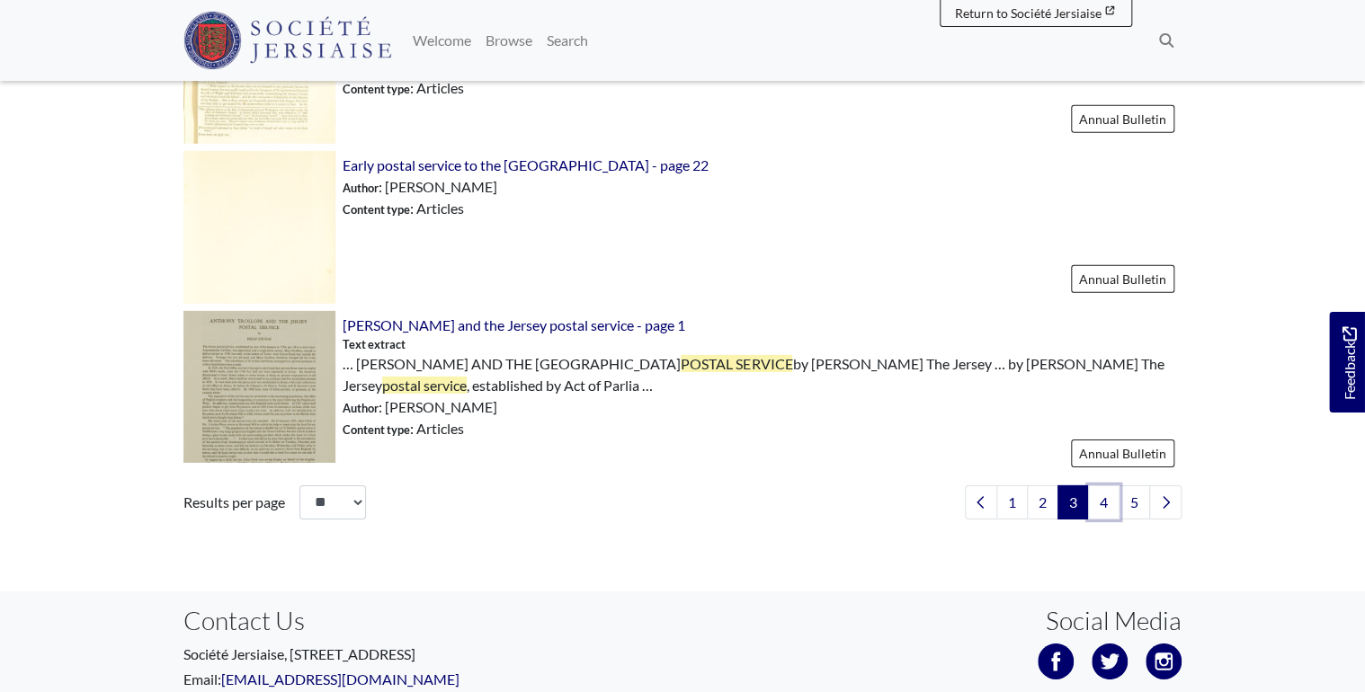
scroll to position [2673, 0]
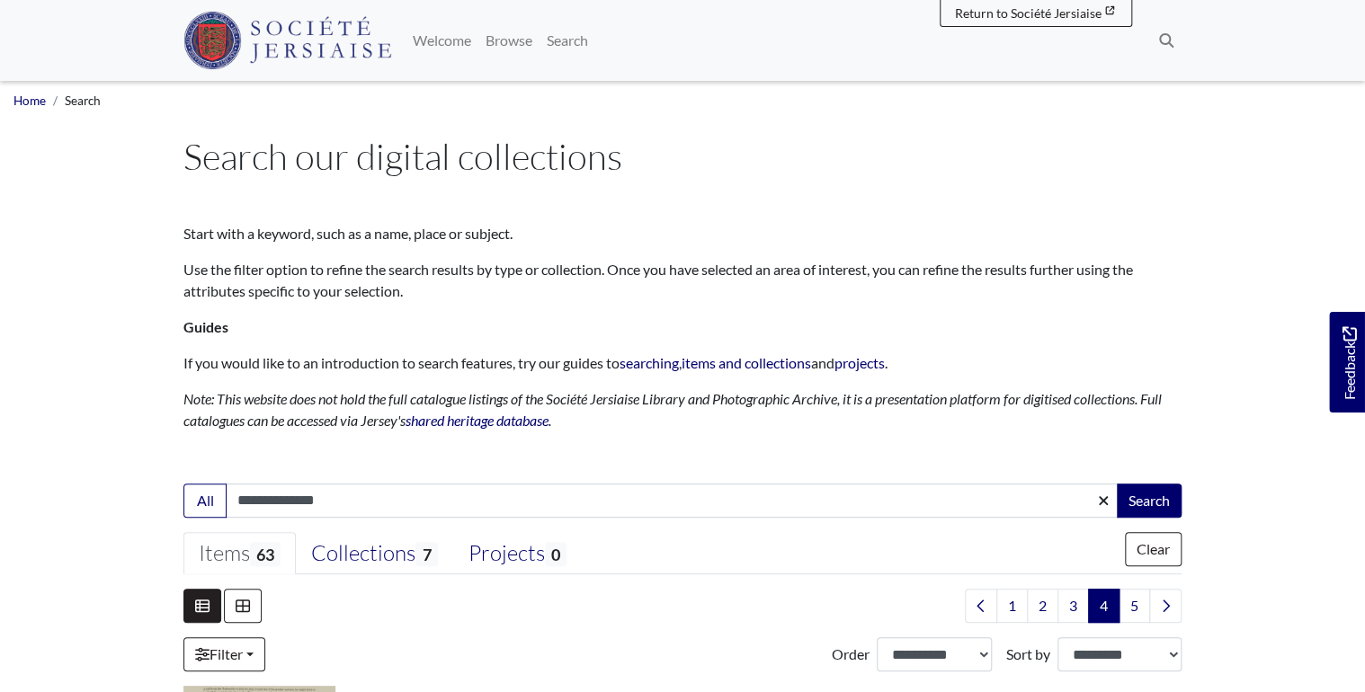
drag, startPoint x: 333, startPoint y: 500, endPoint x: 66, endPoint y: 506, distance: 267.9
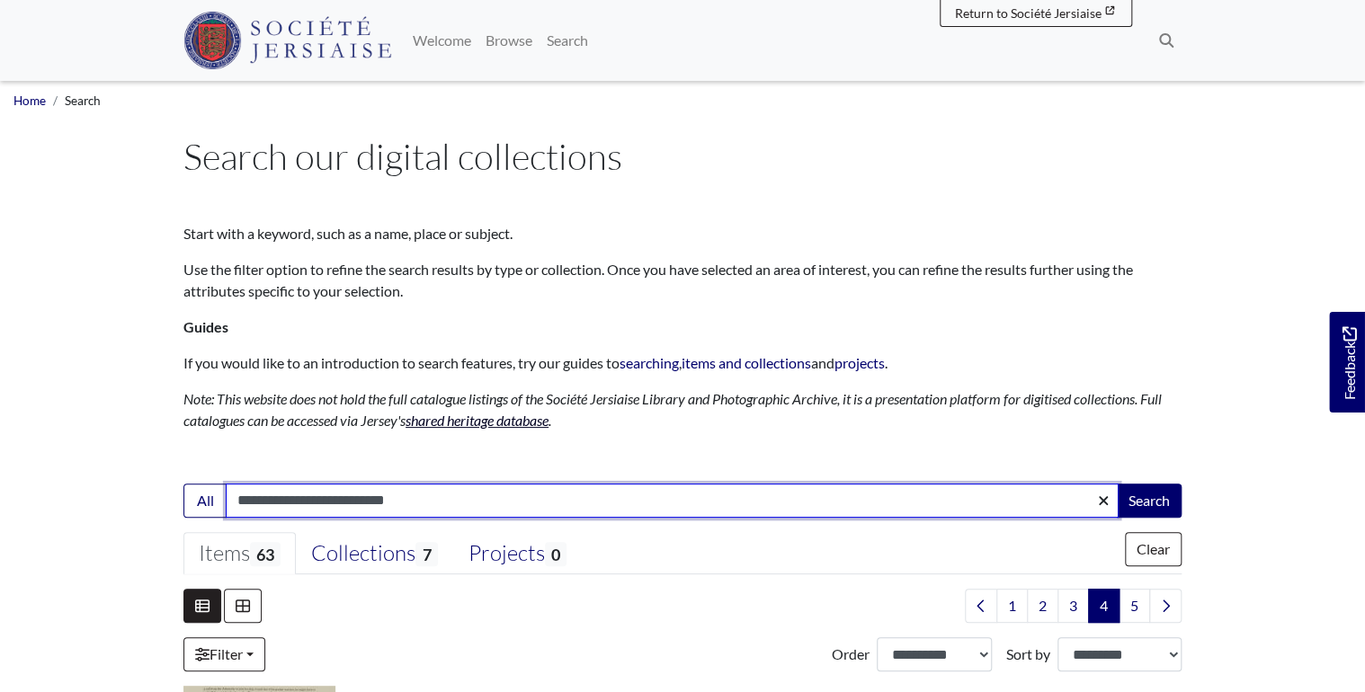
type input "**********"
click at [1116, 484] on button "Search" at bounding box center [1148, 501] width 65 height 34
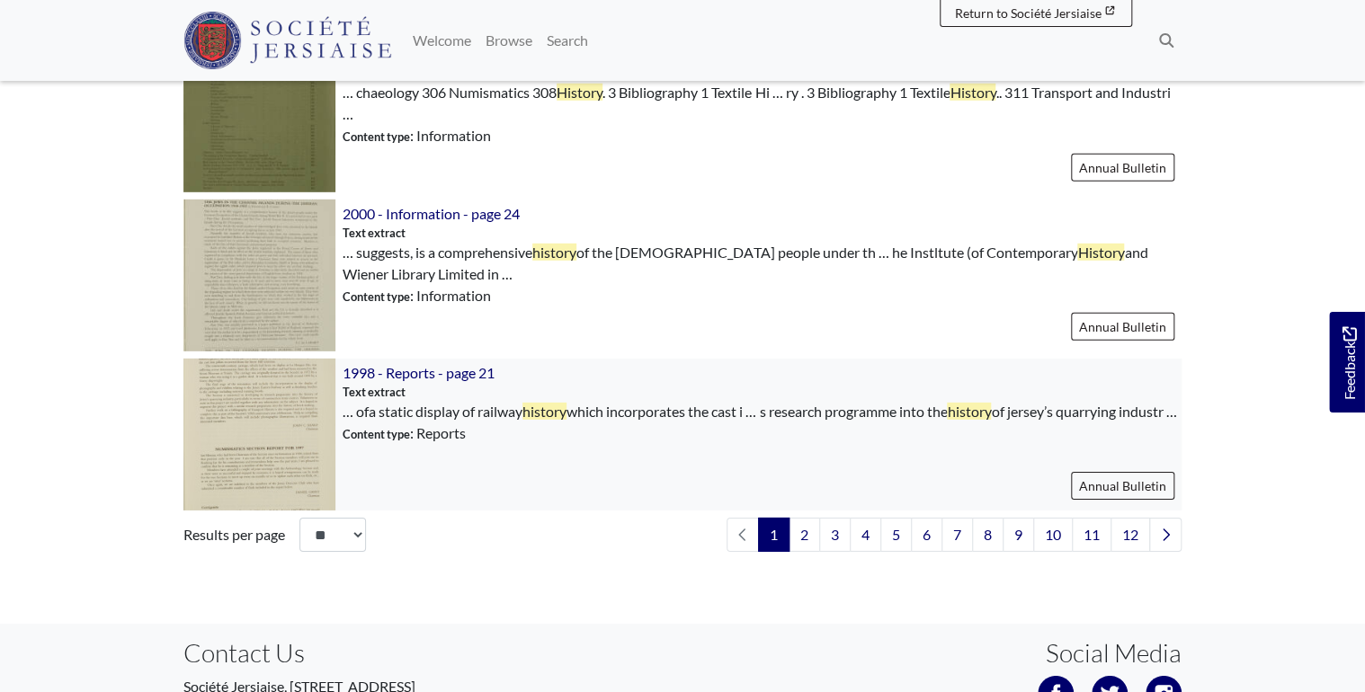
scroll to position [2726, 0]
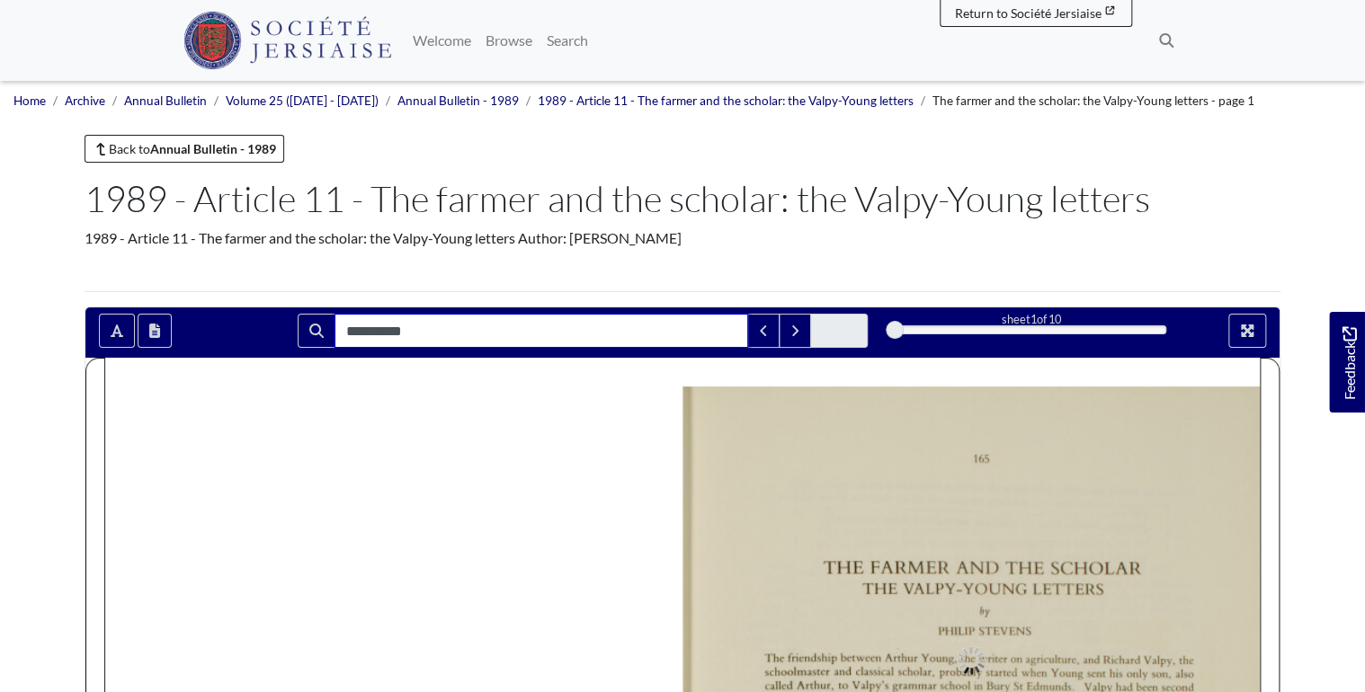
drag, startPoint x: 476, startPoint y: 324, endPoint x: 259, endPoint y: 323, distance: 216.6
click at [259, 323] on div "**********" at bounding box center [682, 331] width 1194 height 34
click at [94, 104] on link "Archive" at bounding box center [85, 100] width 40 height 14
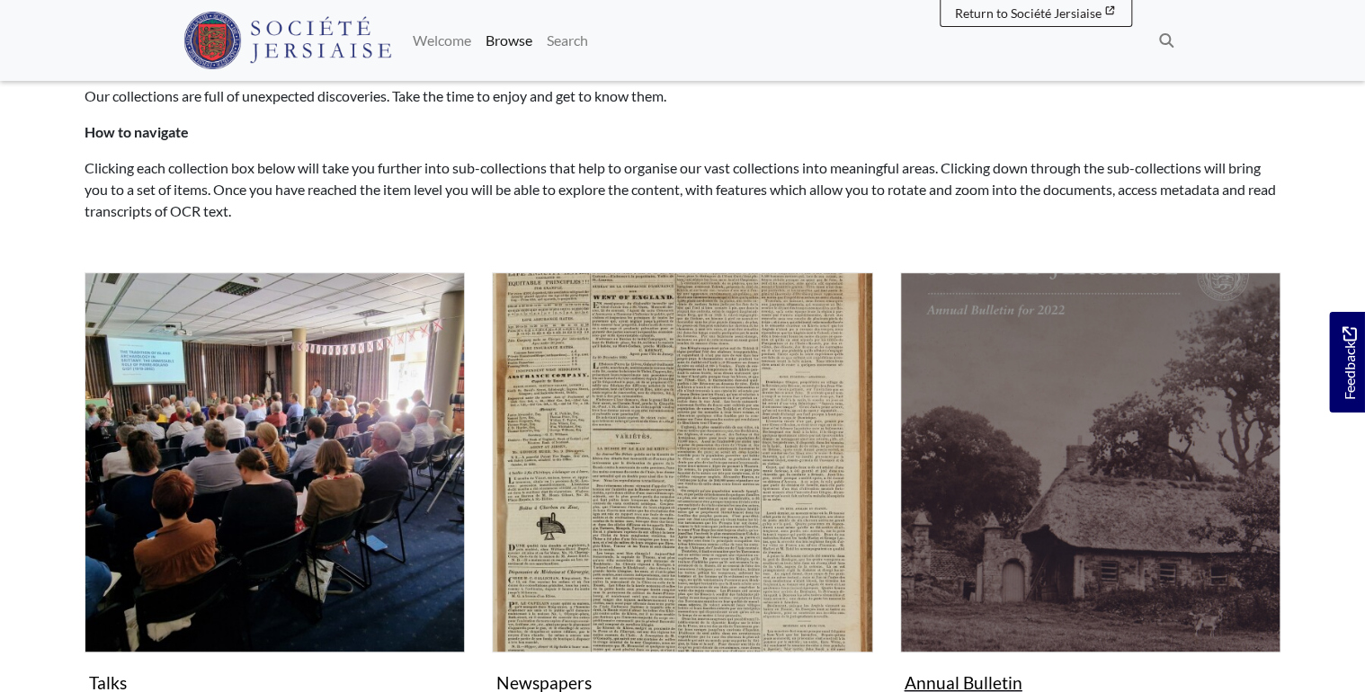
scroll to position [288, 0]
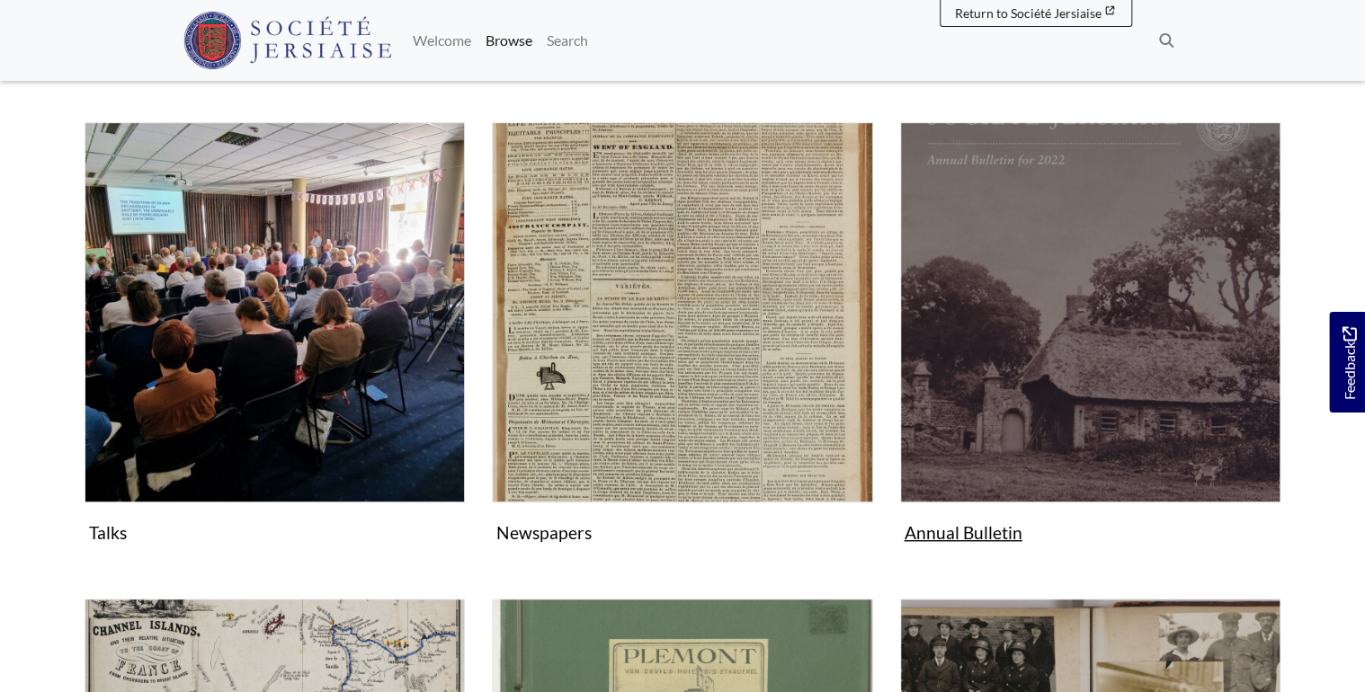
click at [1046, 312] on img "Subcollection" at bounding box center [1090, 312] width 380 height 380
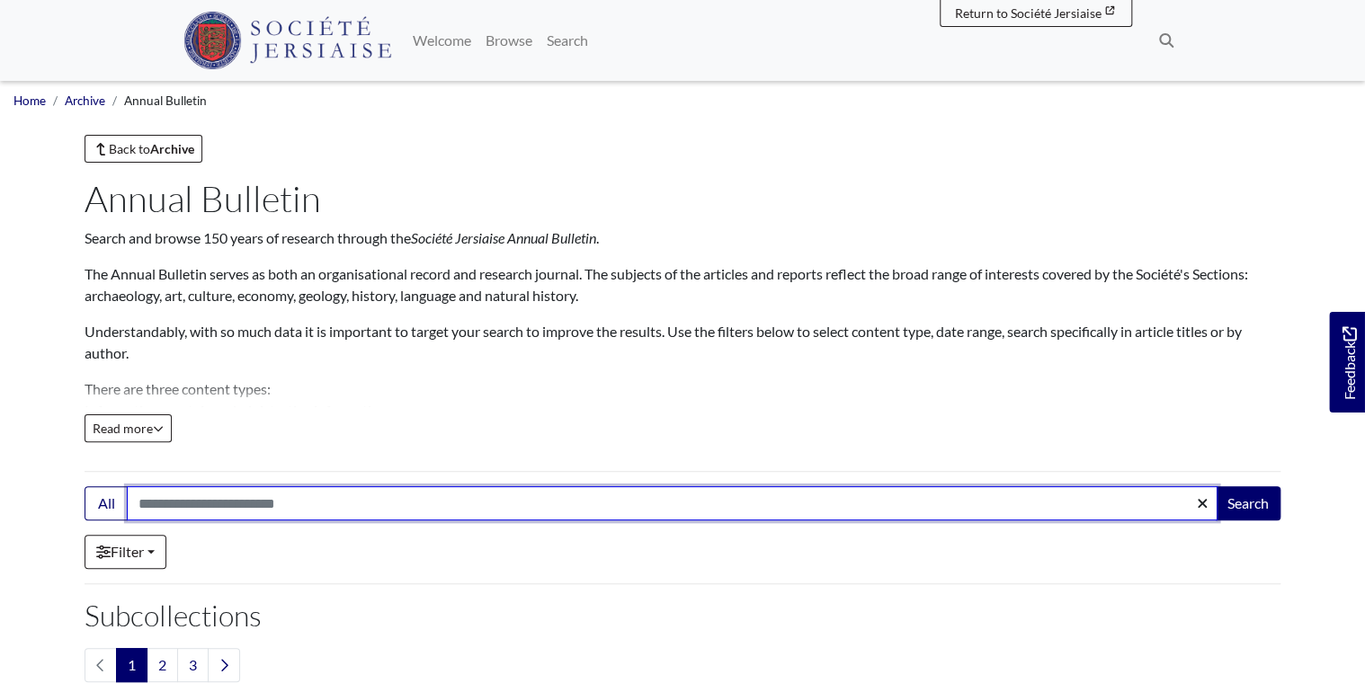
click at [329, 508] on input "Search:" at bounding box center [672, 503] width 1090 height 34
type input "**********"
click at [1215, 486] on button "Search" at bounding box center [1247, 503] width 65 height 34
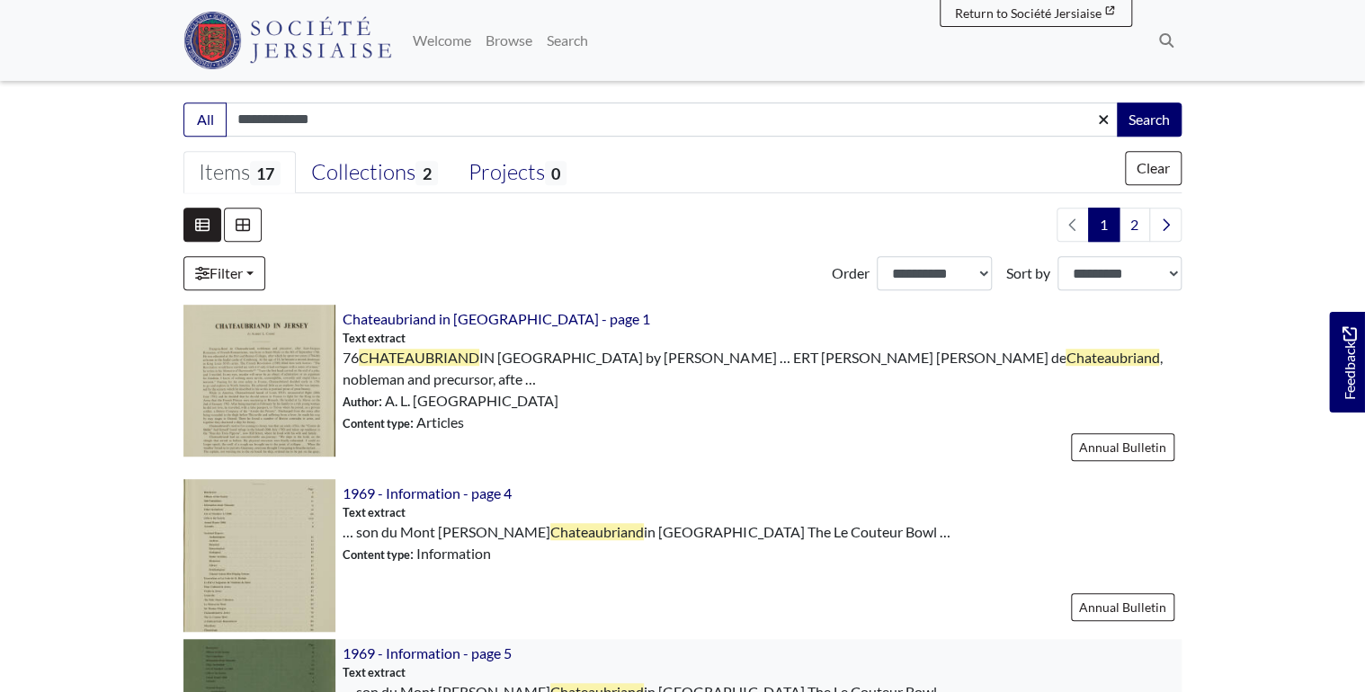
scroll to position [503, 0]
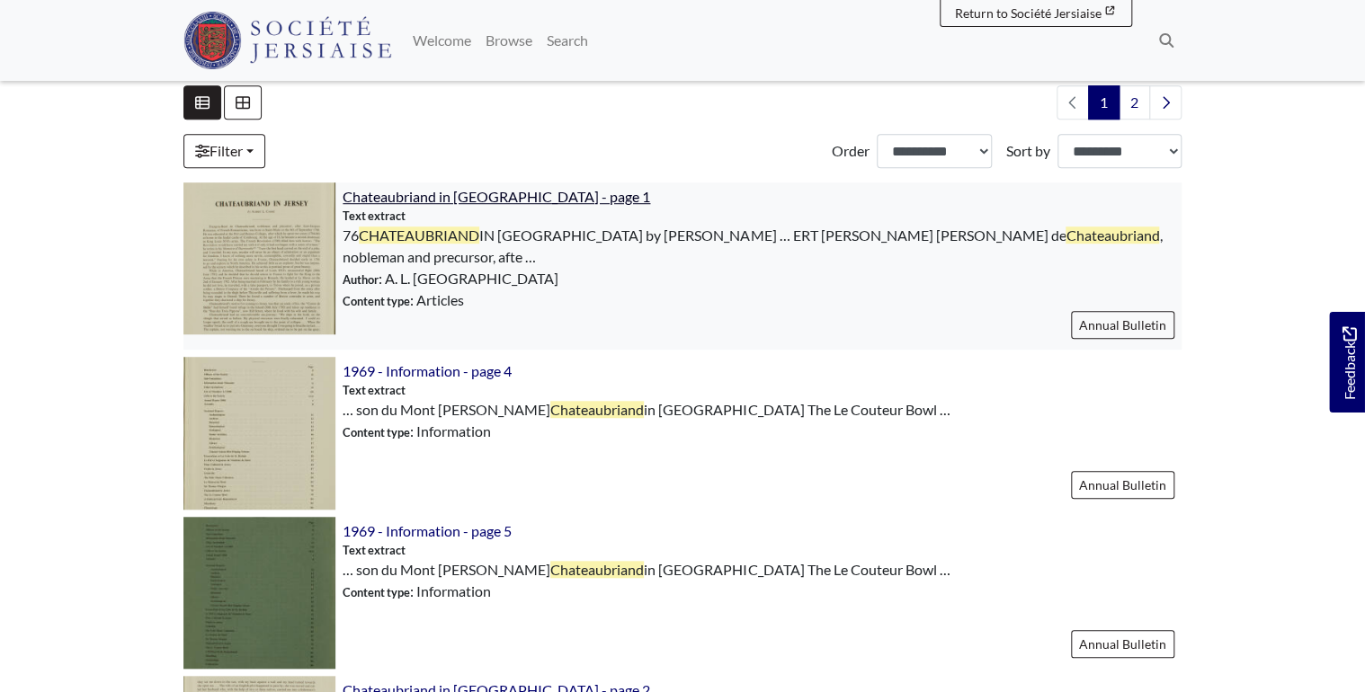
click at [470, 204] on span "Chateaubriand in [GEOGRAPHIC_DATA] - page 1" at bounding box center [495, 196] width 307 height 17
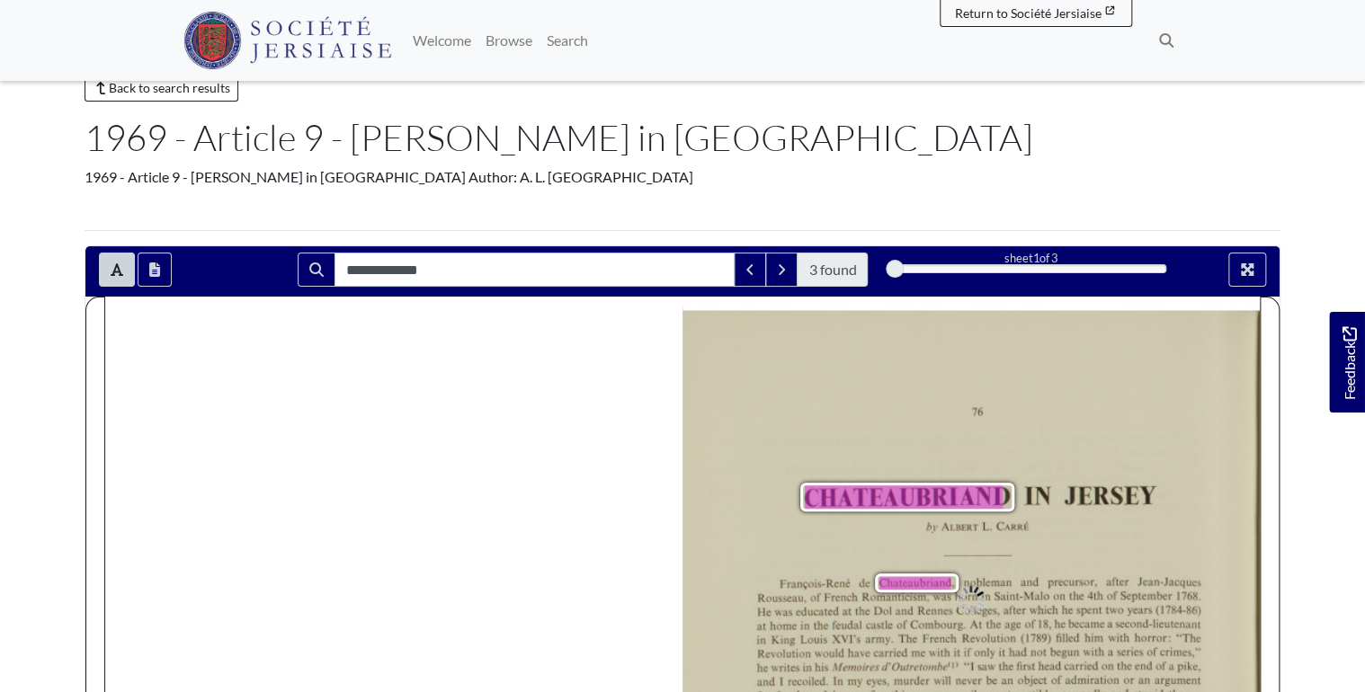
scroll to position [144, 0]
